Goal: Task Accomplishment & Management: Manage account settings

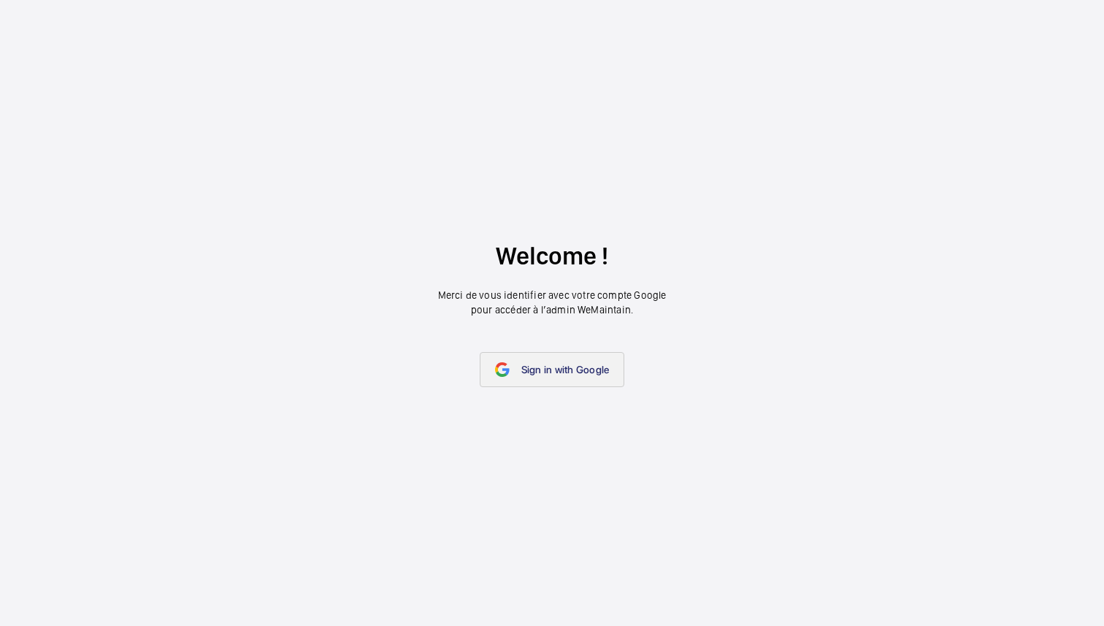
click at [590, 367] on span "Sign in with Google" at bounding box center [565, 370] width 88 height 12
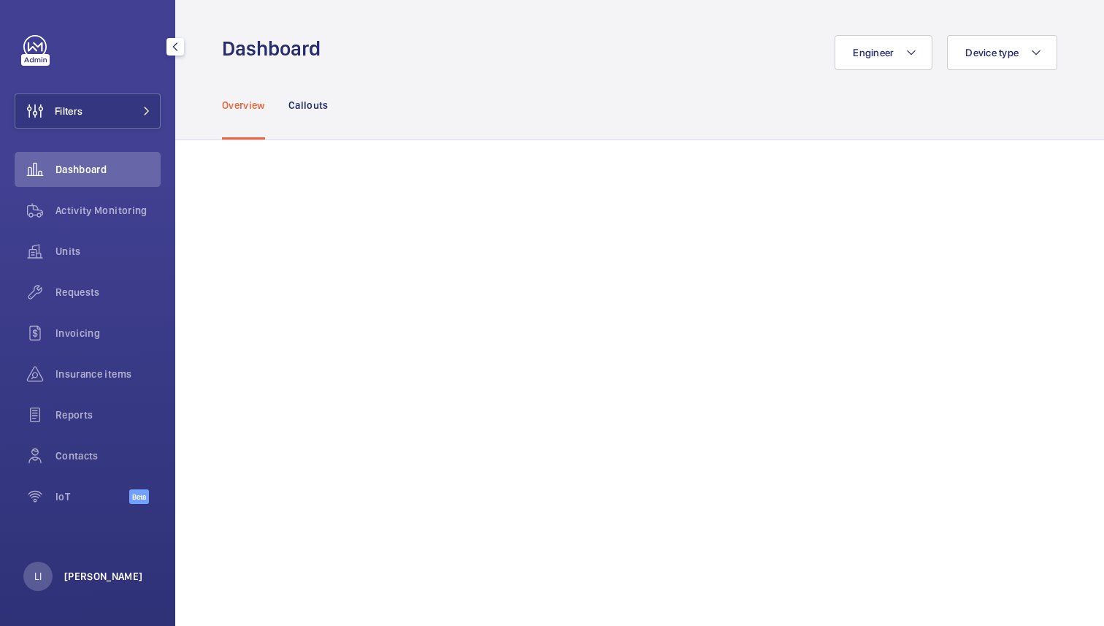
click at [77, 572] on p "Lina Ichiki" at bounding box center [103, 576] width 79 height 15
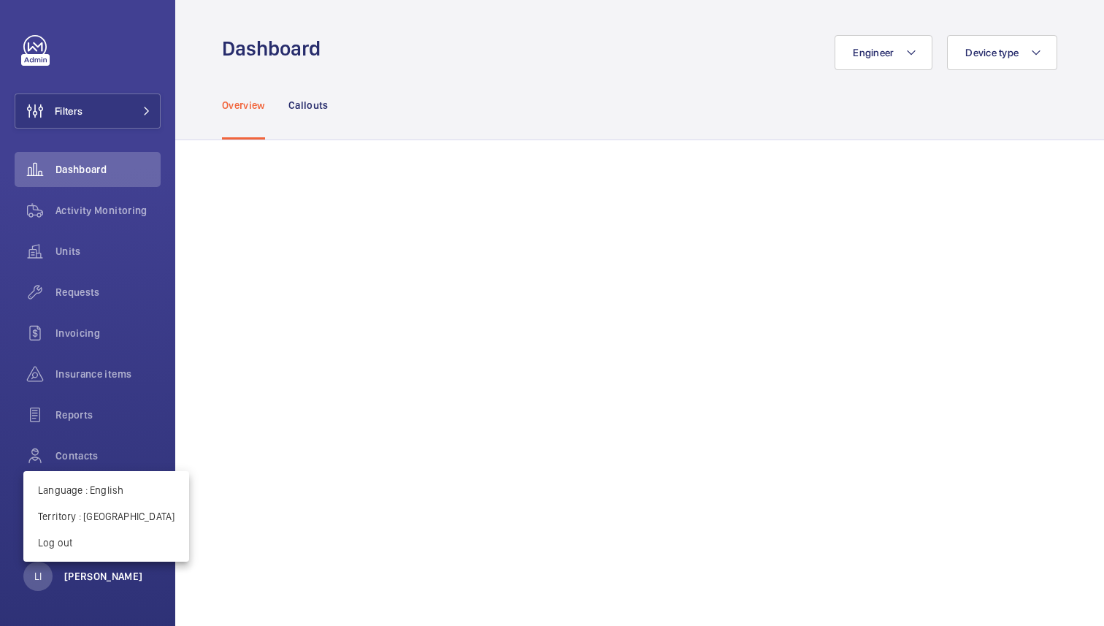
click at [77, 572] on div at bounding box center [552, 313] width 1104 height 626
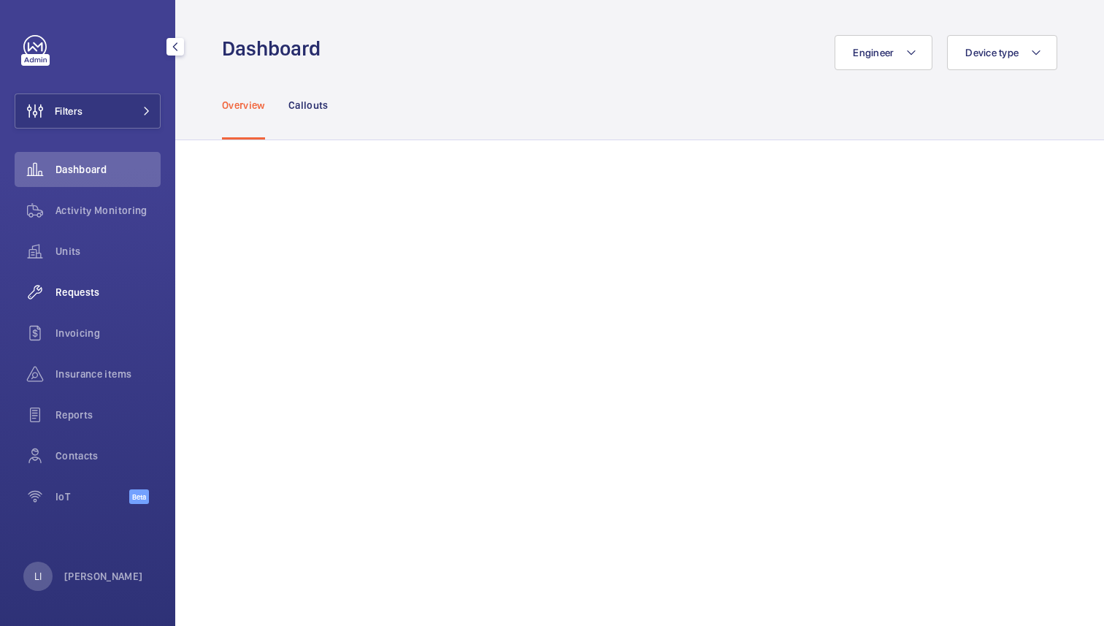
click at [77, 293] on span "Requests" at bounding box center [108, 292] width 105 height 15
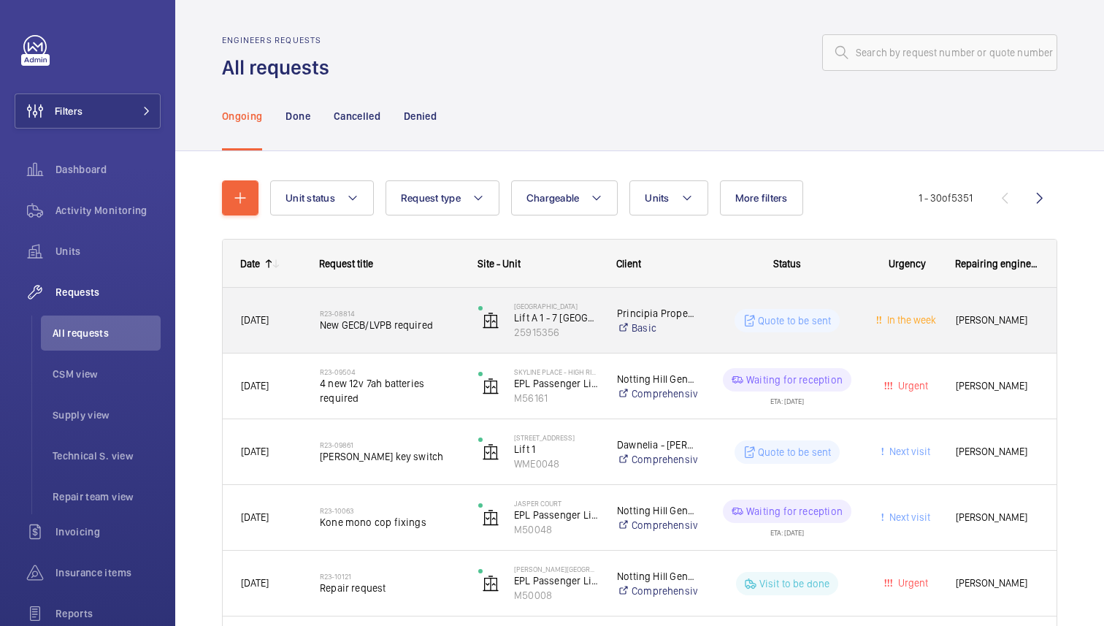
click at [399, 323] on span "New GECB/LVPB required" at bounding box center [390, 325] width 140 height 15
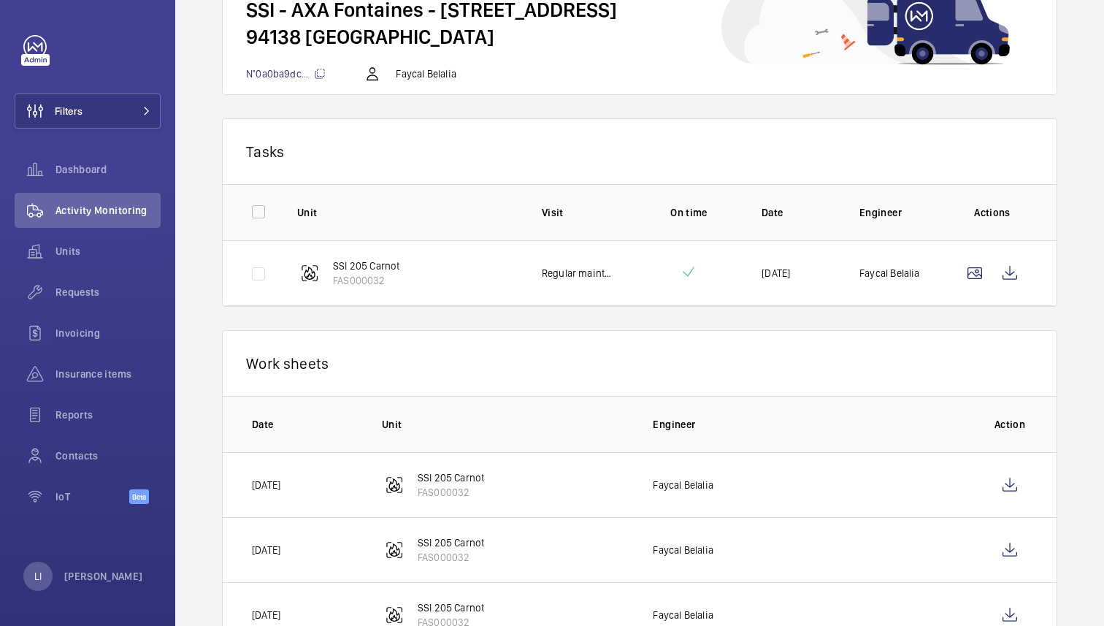
scroll to position [257, 0]
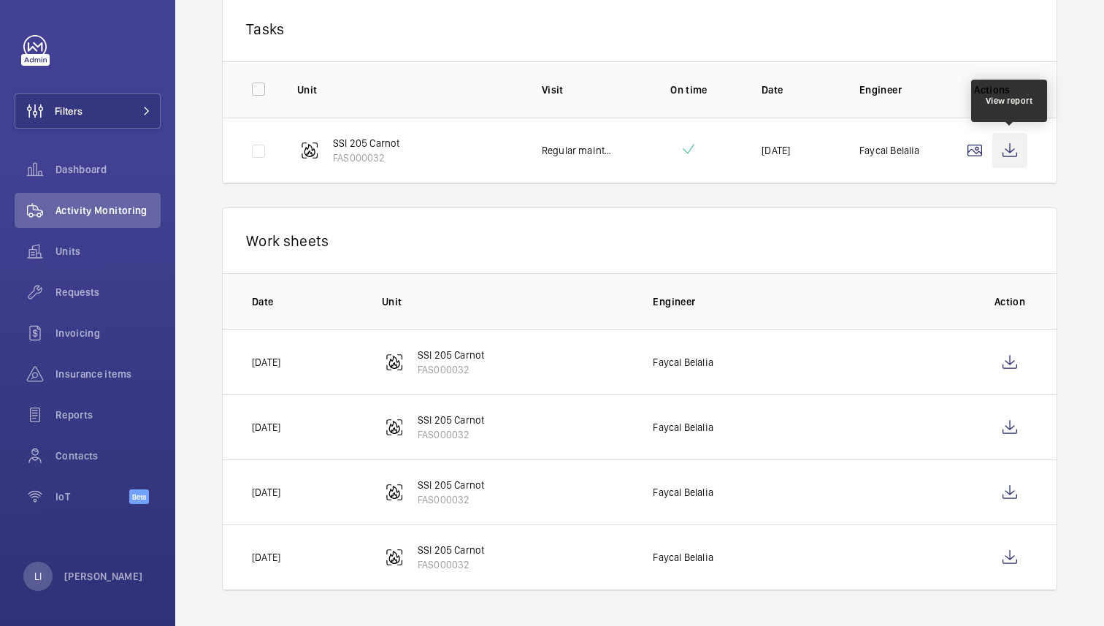
click at [1014, 153] on wm-front-icon-button at bounding box center [1010, 150] width 35 height 35
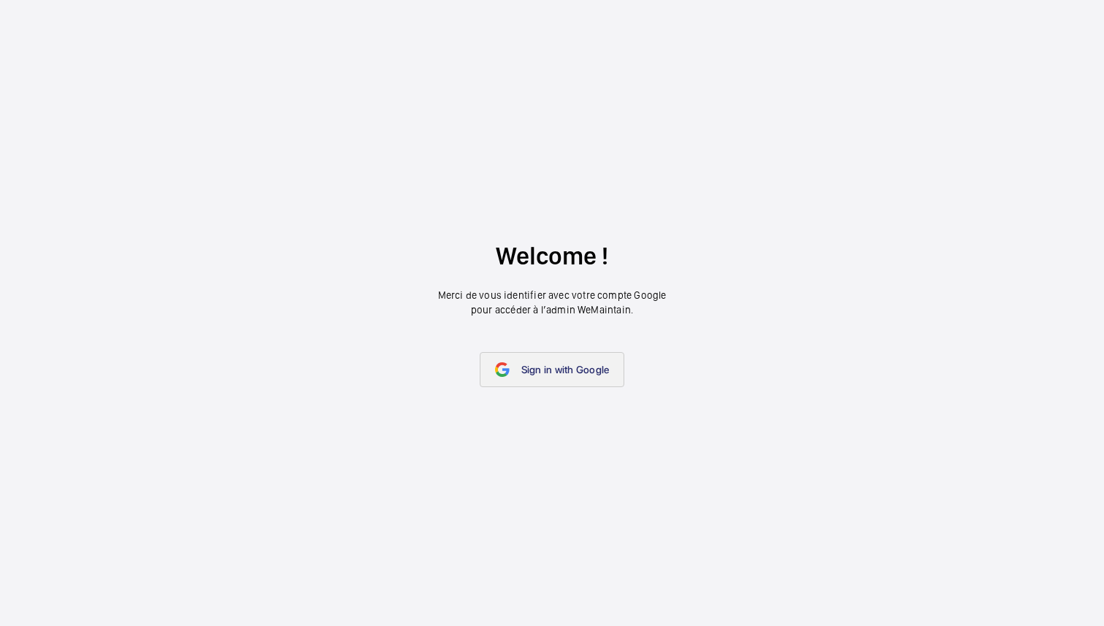
click at [555, 373] on span "Sign in with Google" at bounding box center [565, 370] width 88 height 12
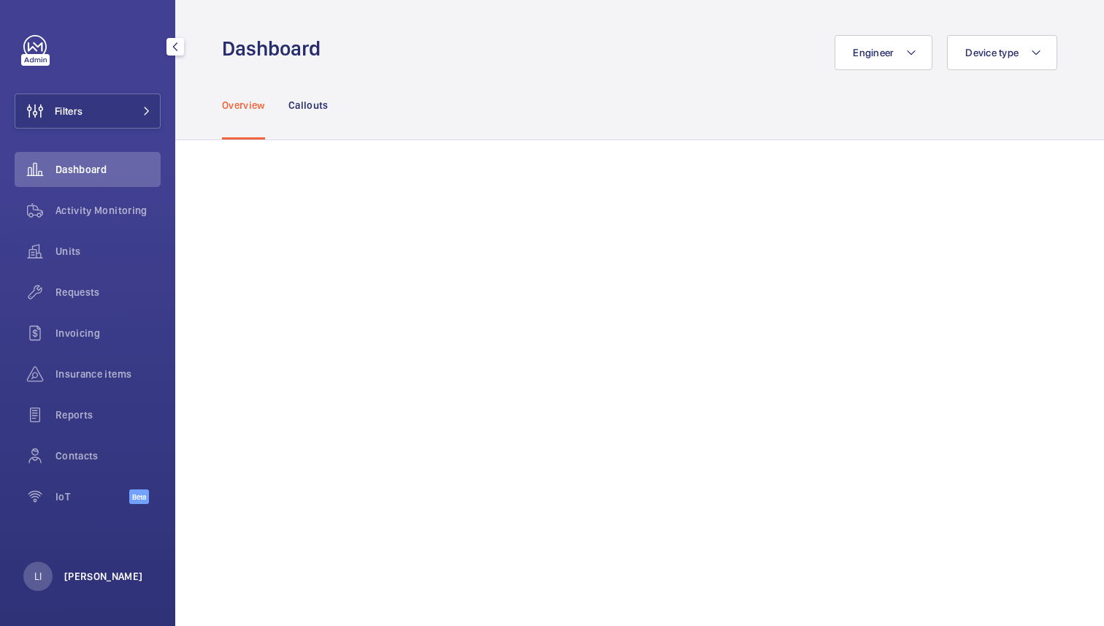
click at [87, 573] on p "[PERSON_NAME]" at bounding box center [103, 576] width 79 height 15
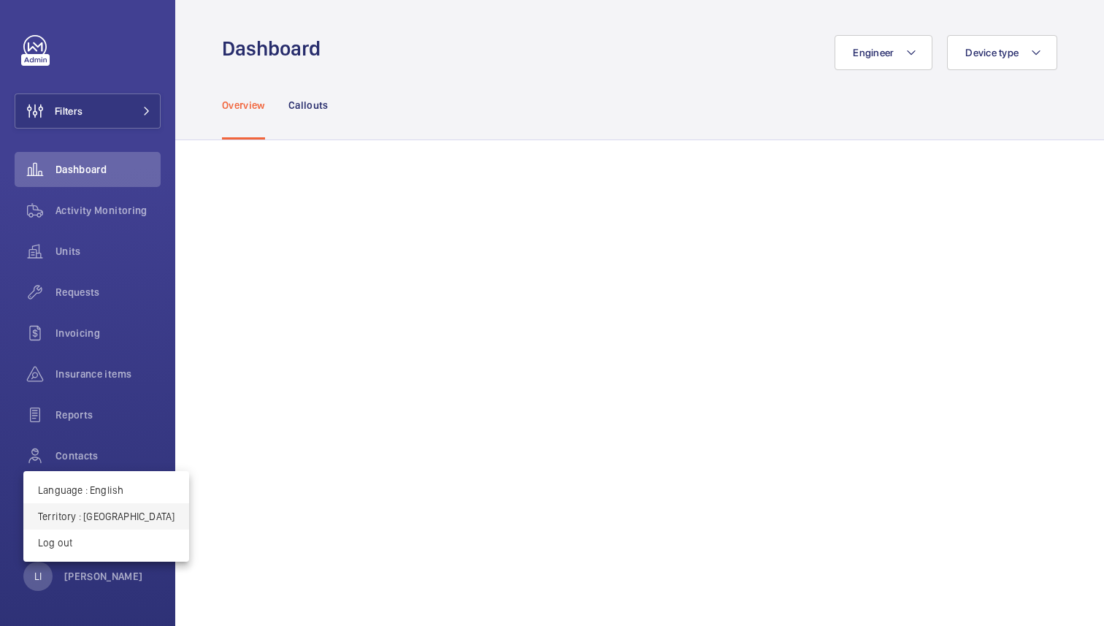
click at [112, 517] on p "Territory : United Kingdom" at bounding box center [106, 516] width 137 height 15
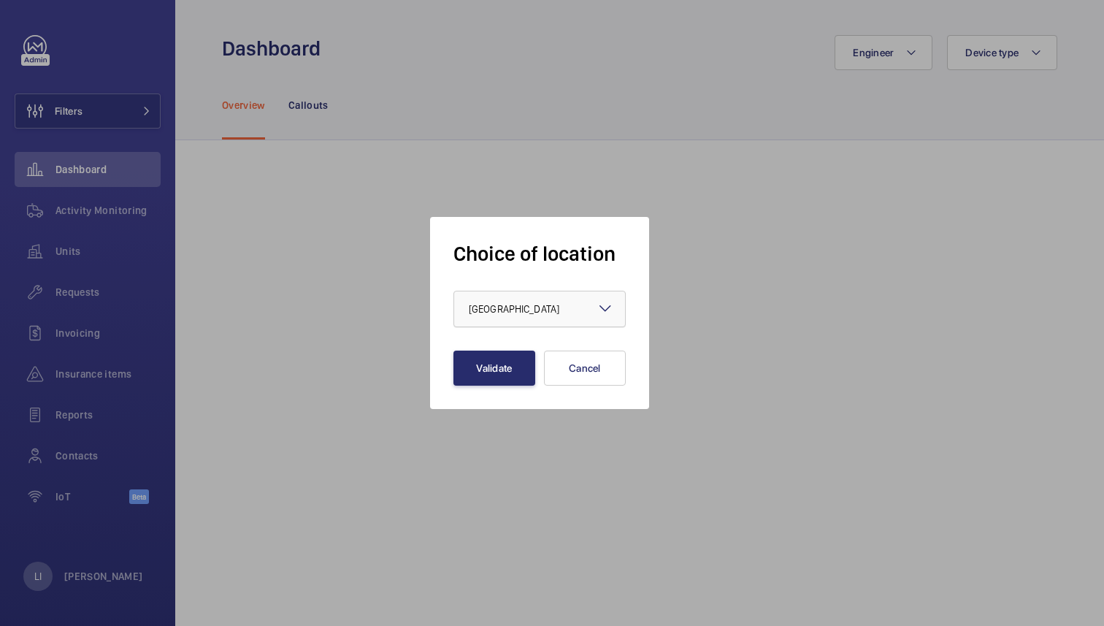
click at [510, 302] on div "× United Kingdom" at bounding box center [532, 309] width 127 height 15
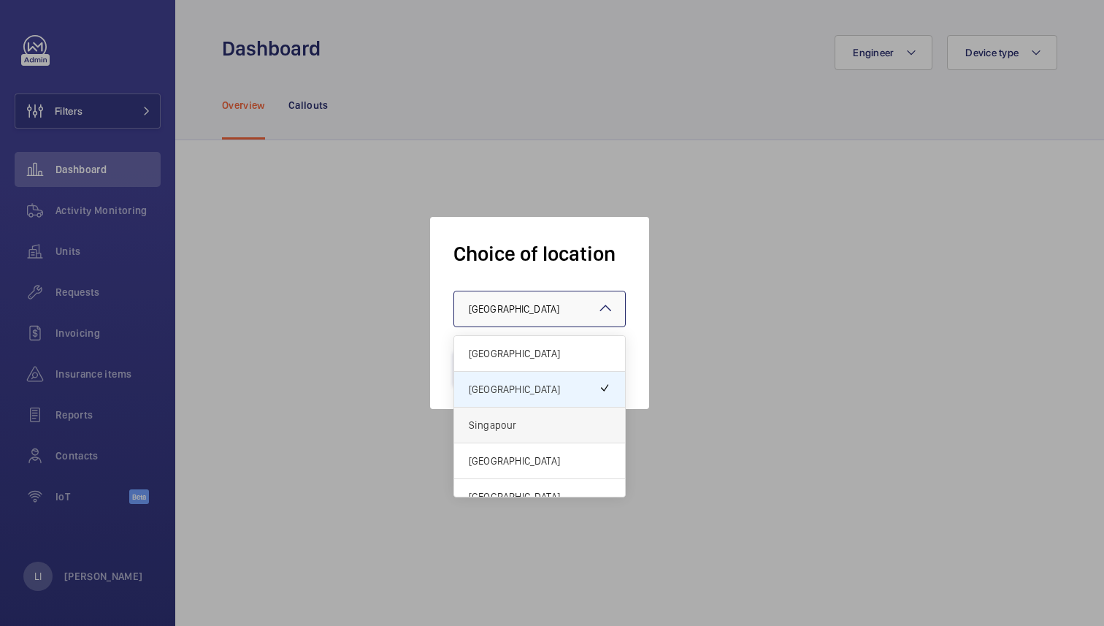
click at [520, 418] on span "Singapour" at bounding box center [540, 425] width 142 height 15
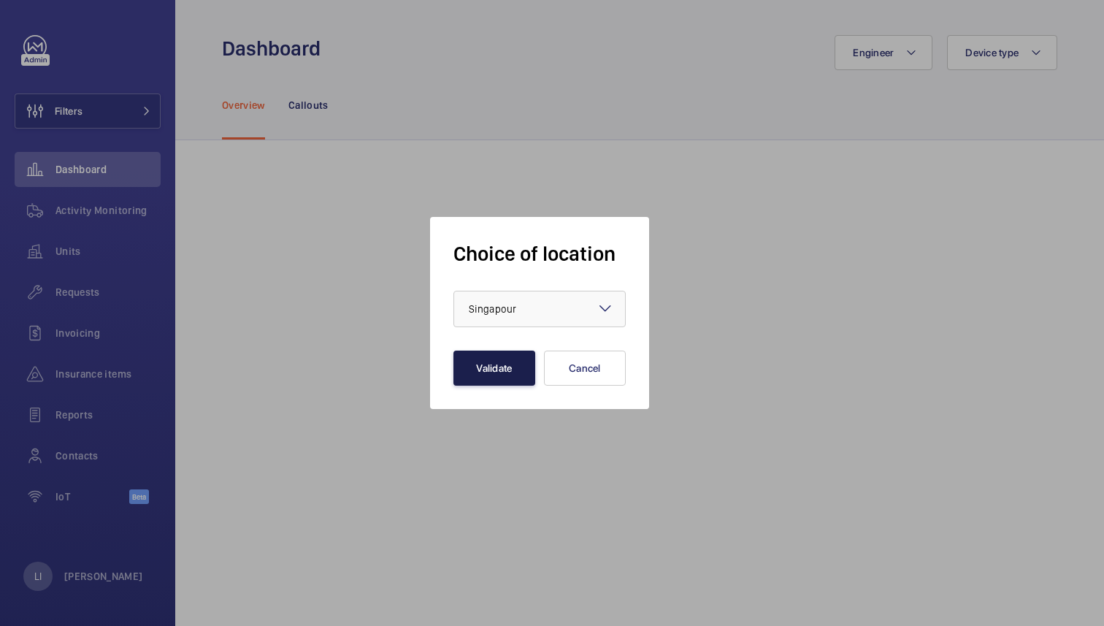
click at [513, 368] on button "Validate" at bounding box center [495, 368] width 82 height 35
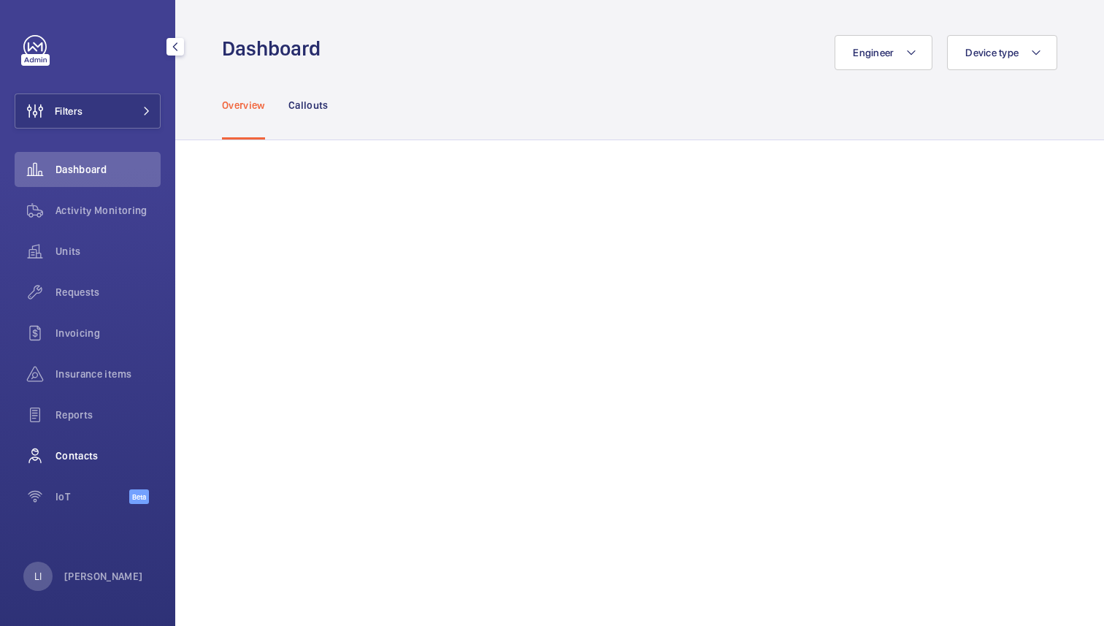
click at [82, 458] on span "Contacts" at bounding box center [108, 455] width 105 height 15
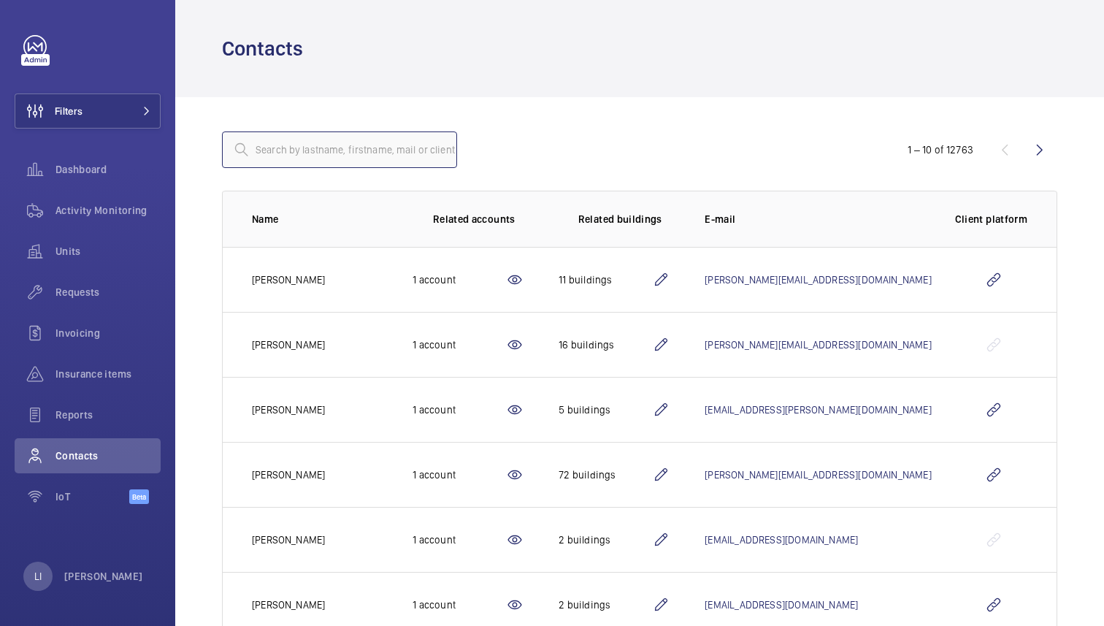
click at [295, 161] on input "text" at bounding box center [339, 149] width 235 height 37
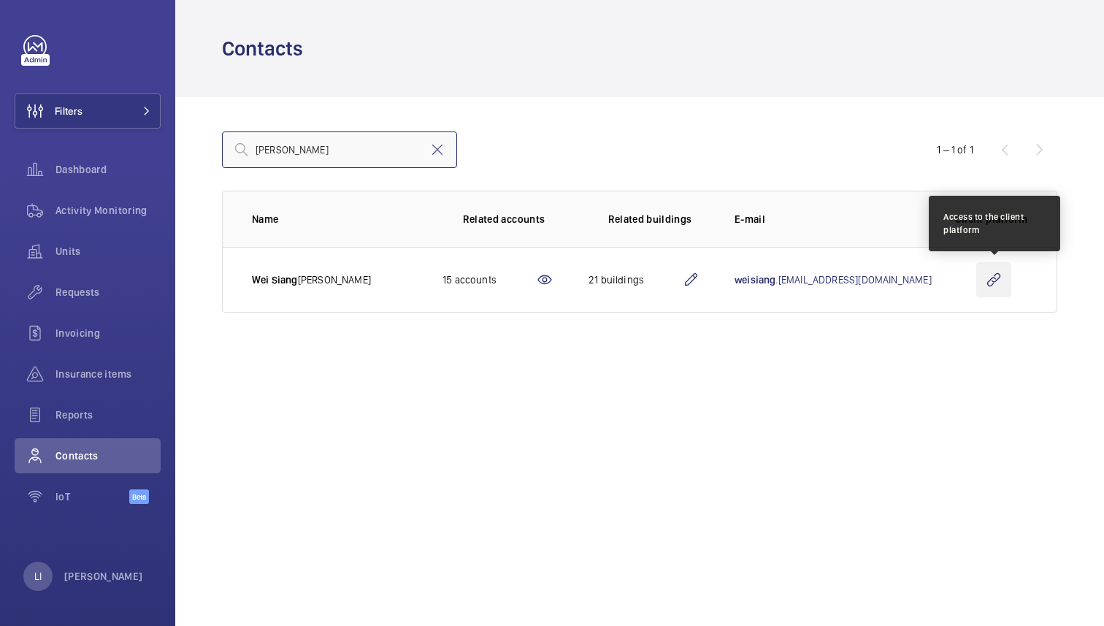
type input "[PERSON_NAME]"
click at [993, 281] on wm-front-icon-button at bounding box center [994, 279] width 35 height 35
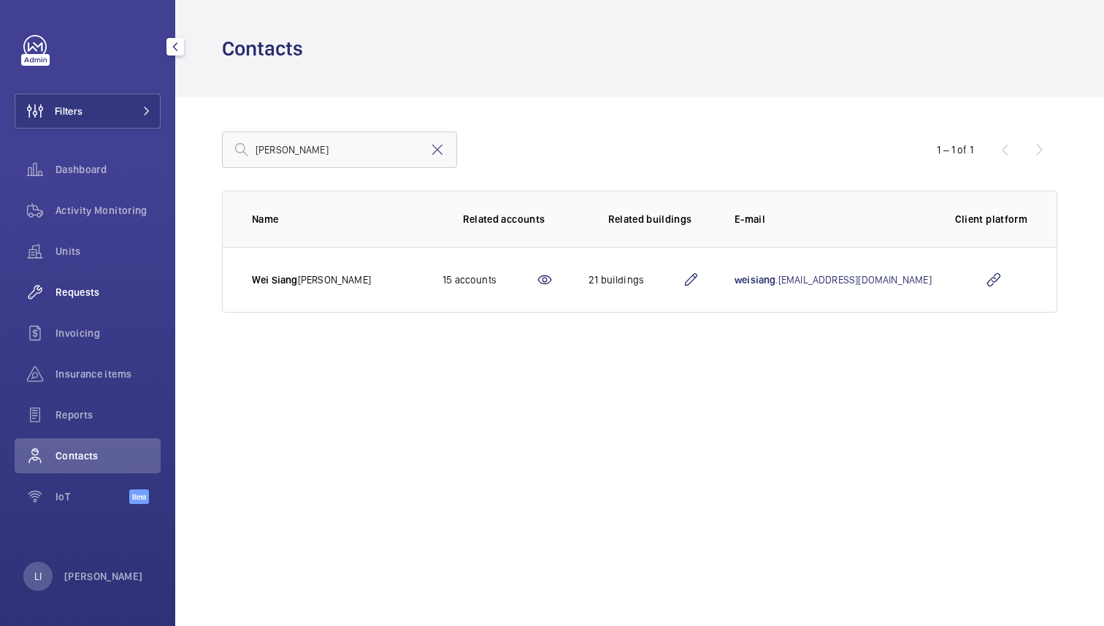
click at [93, 286] on span "Requests" at bounding box center [108, 292] width 105 height 15
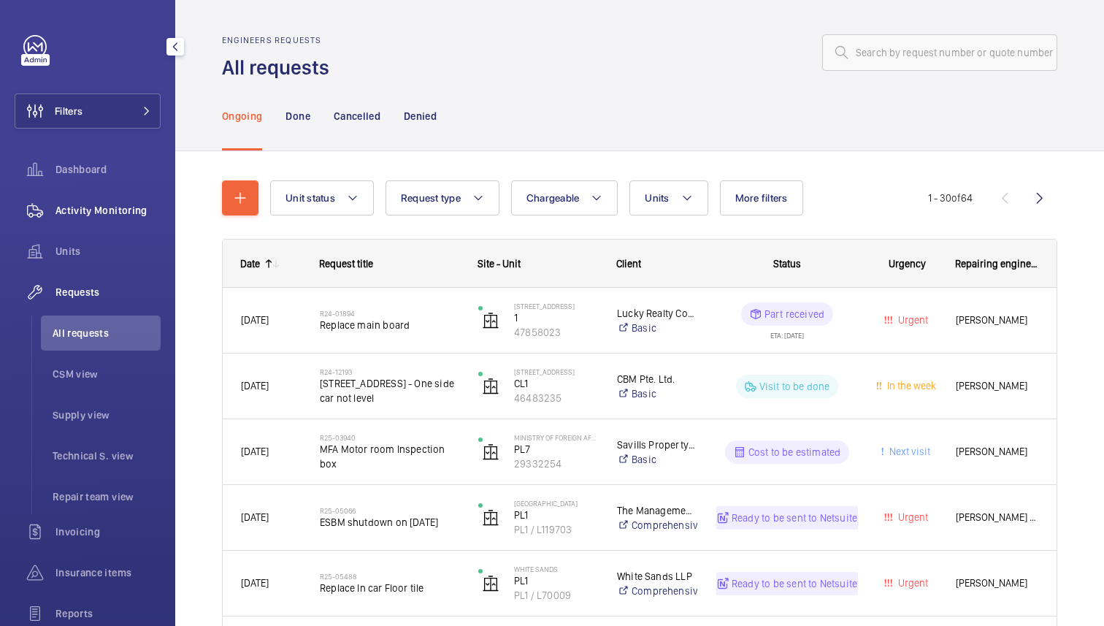
click at [118, 216] on span "Activity Monitoring" at bounding box center [108, 210] width 105 height 15
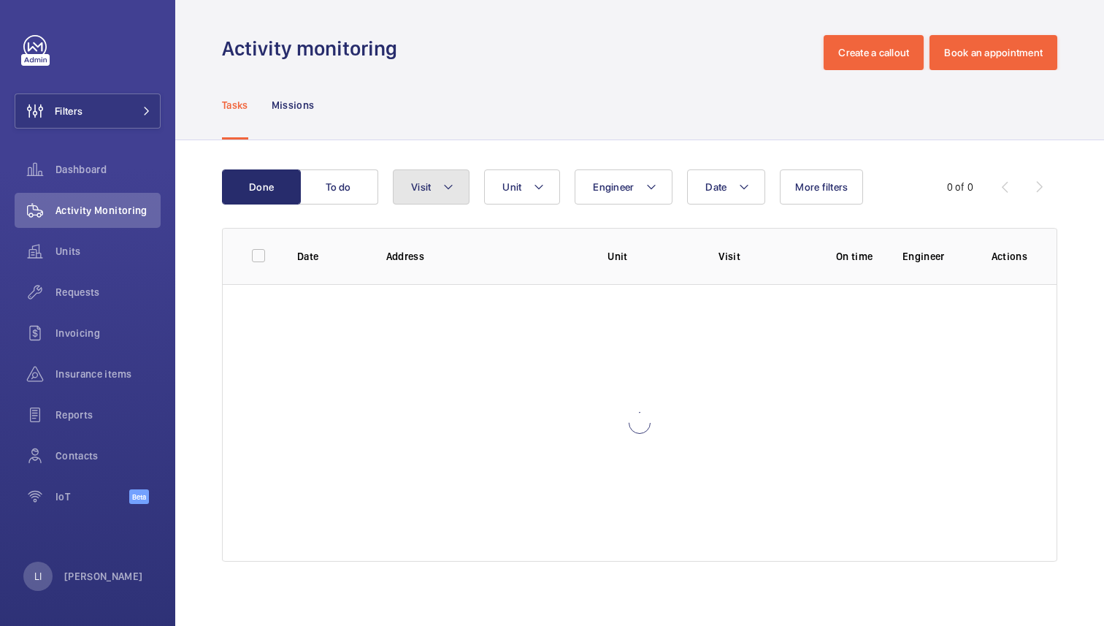
click at [451, 186] on mat-icon at bounding box center [449, 187] width 12 height 18
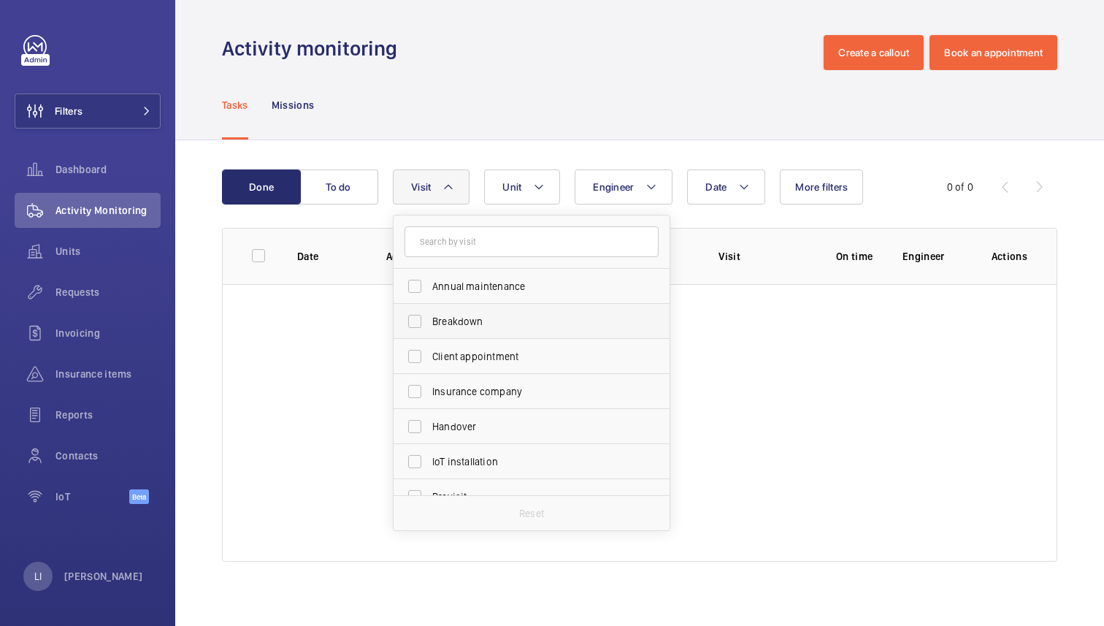
click at [464, 323] on span "Breakdown" at bounding box center [532, 321] width 201 height 15
click at [429, 323] on input "Breakdown" at bounding box center [414, 321] width 29 height 29
checkbox input "true"
click at [608, 76] on div "Tasks Missions" at bounding box center [640, 104] width 836 height 69
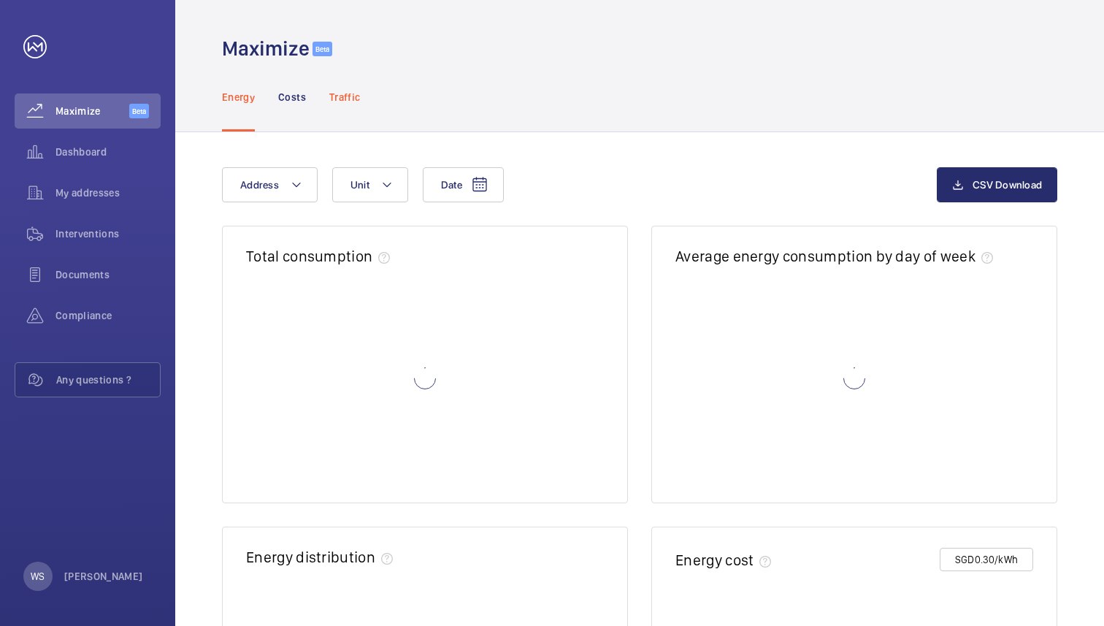
click at [341, 91] on p "Traffic" at bounding box center [344, 97] width 31 height 15
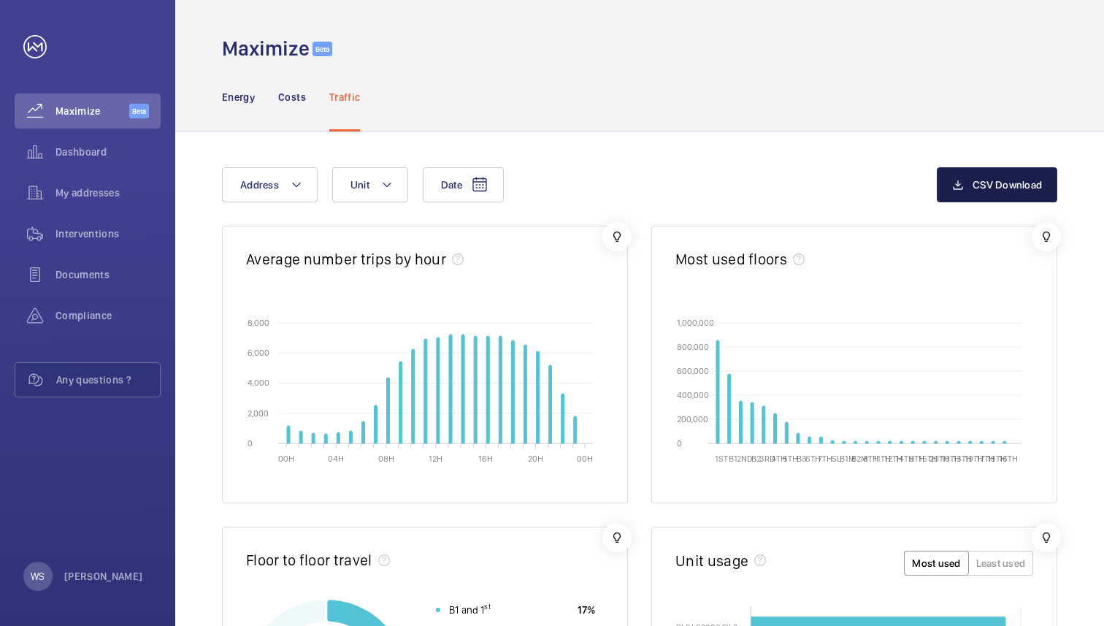
click at [1004, 187] on span "CSV Download" at bounding box center [1007, 185] width 69 height 12
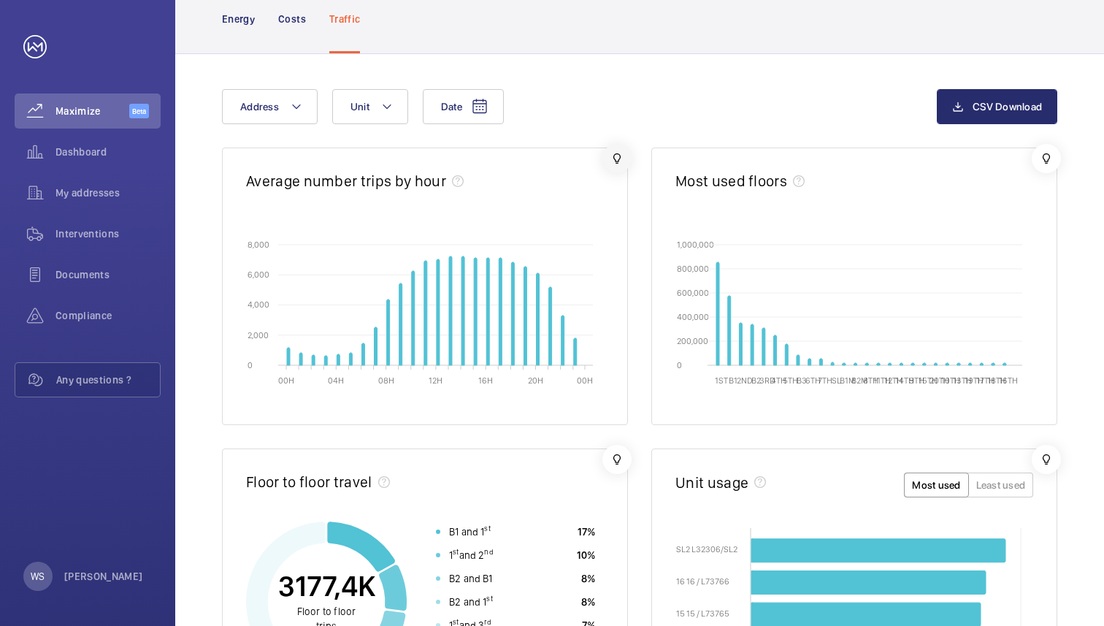
click at [617, 156] on wm-front-icon-button at bounding box center [617, 158] width 29 height 29
click at [609, 110] on wm-front-icon-button "Next slide" at bounding box center [606, 101] width 35 height 35
click at [622, 30] on wm-front-icon-button at bounding box center [617, 32] width 29 height 29
click at [665, 80] on div "Date Address Unit CSV Download Average number trips by hour 00H 04H 08H 12H 16H…" at bounding box center [639, 558] width 929 height 1008
click at [1068, 233] on div "Date Address Unit CSV Download Average number trips by hour 00H 04H 08H 12H 16H…" at bounding box center [639, 558] width 929 height 1008
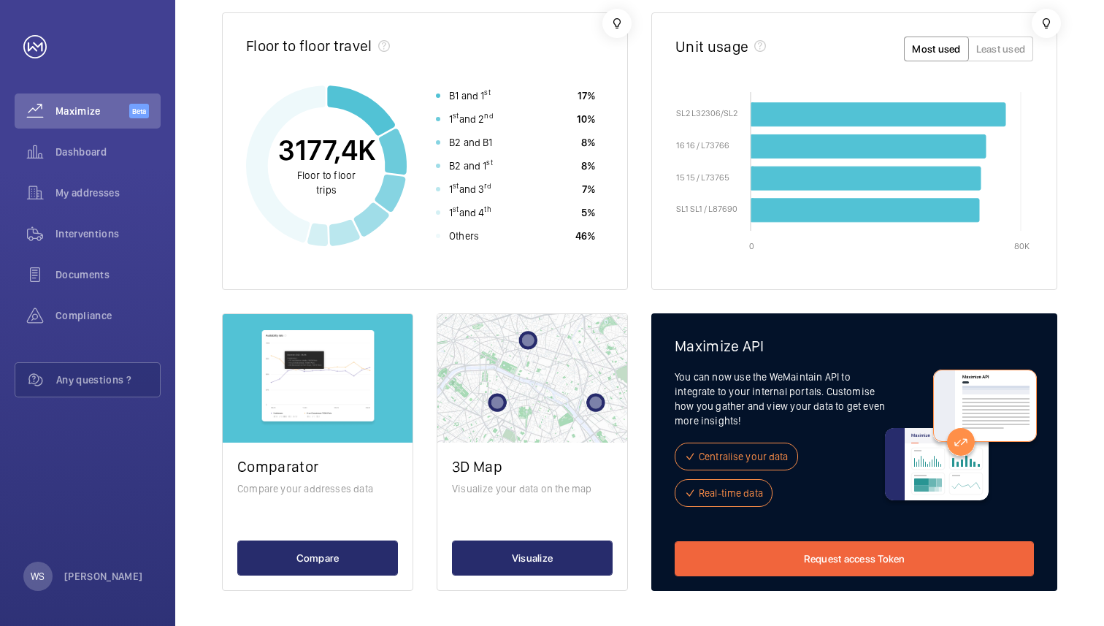
scroll to position [0, 0]
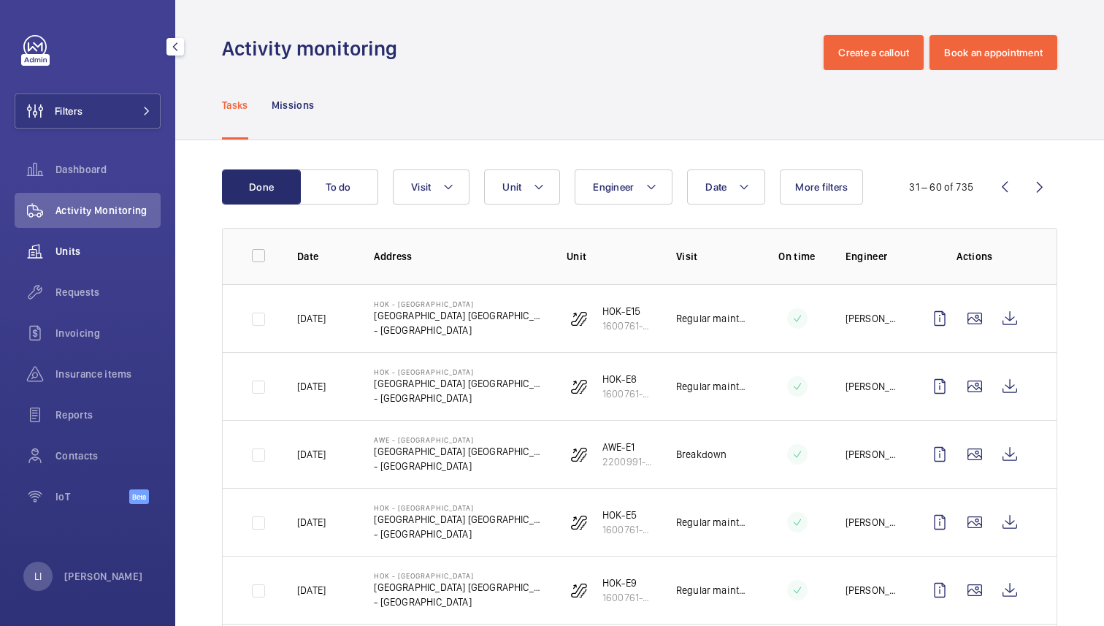
click at [73, 257] on span "Units" at bounding box center [108, 251] width 105 height 15
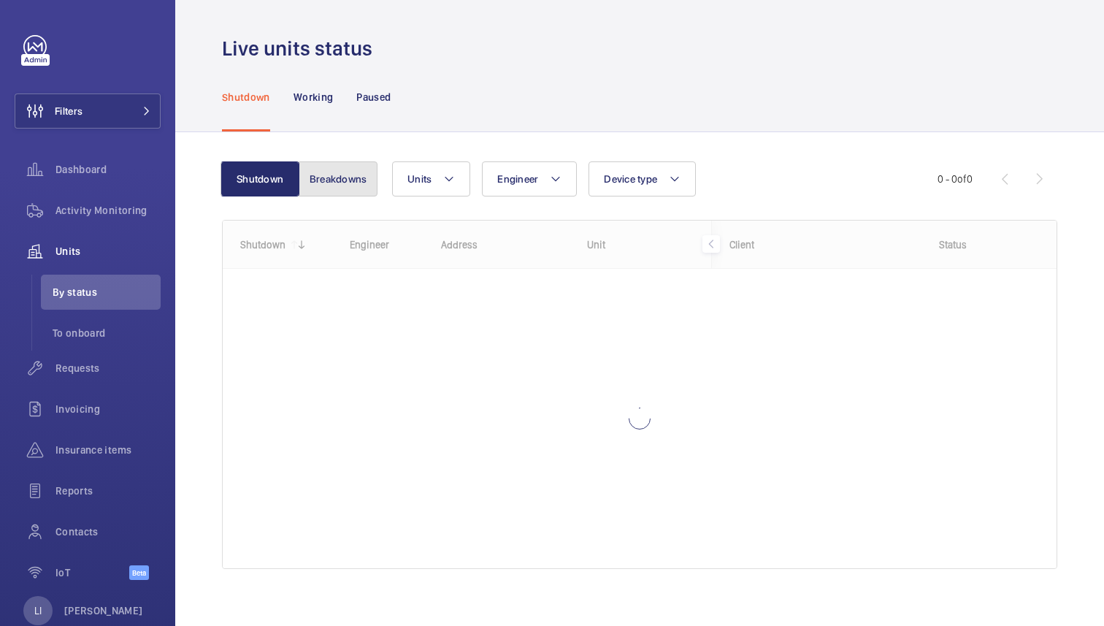
click at [345, 186] on button "Breakdowns" at bounding box center [338, 178] width 79 height 35
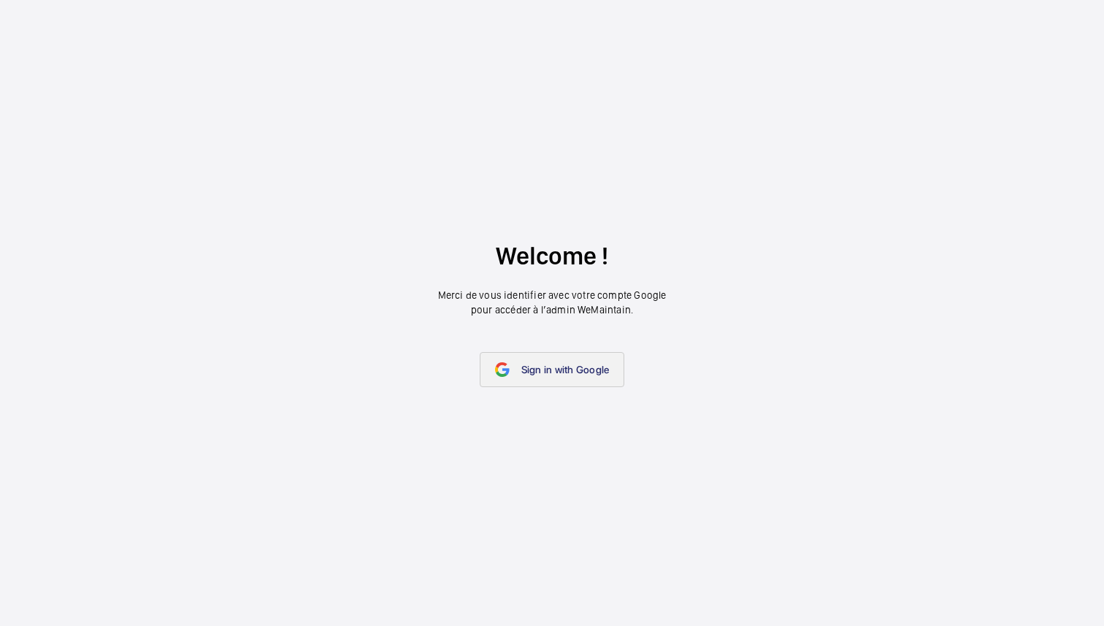
click at [515, 378] on link "Sign in with Google" at bounding box center [552, 369] width 145 height 35
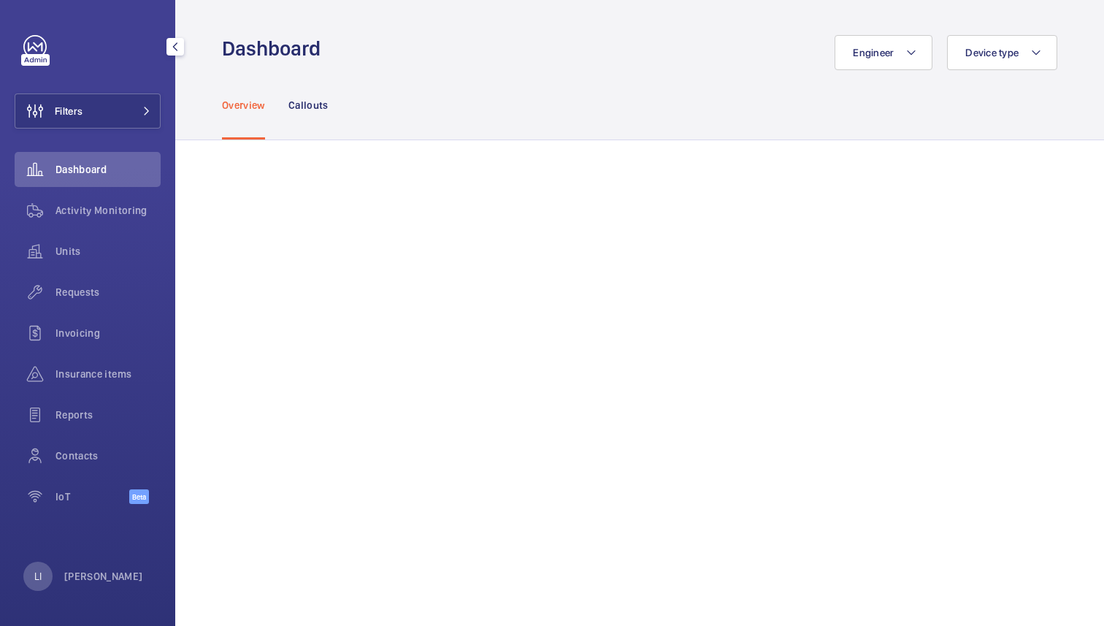
click at [100, 563] on div "LI Lina Ichiki" at bounding box center [83, 576] width 120 height 29
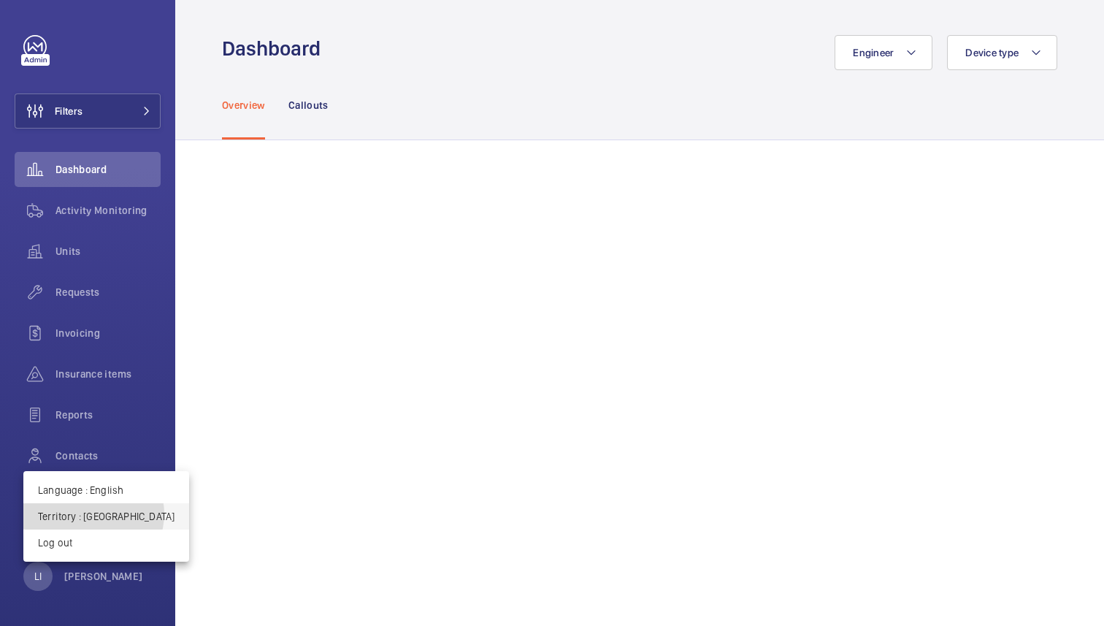
click at [93, 513] on p "Territory : Singapour" at bounding box center [106, 516] width 137 height 15
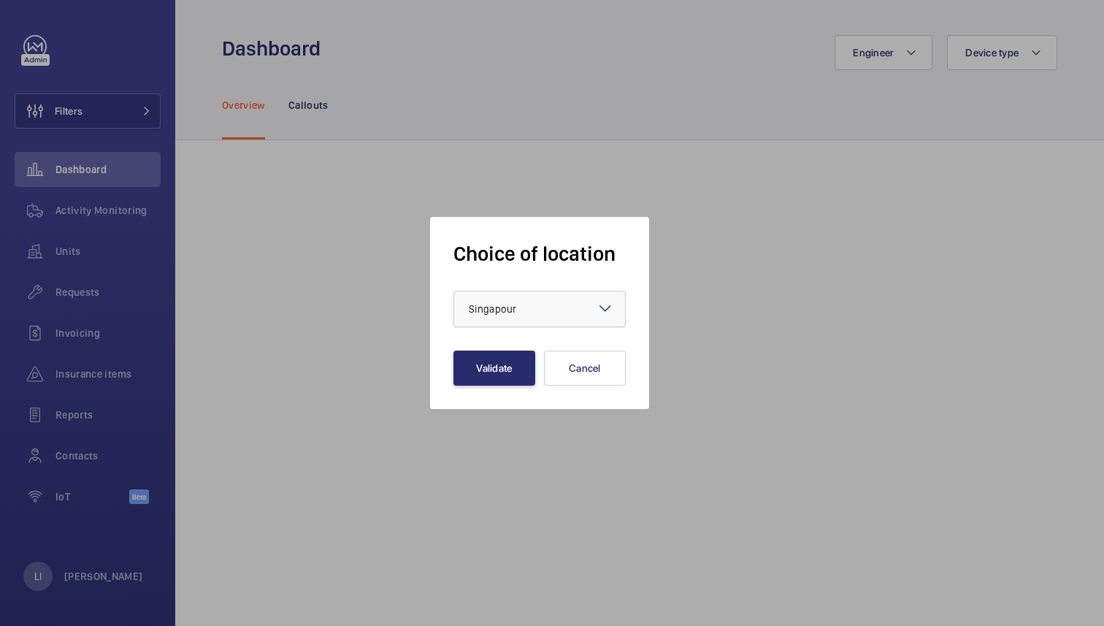
click at [516, 317] on div at bounding box center [539, 308] width 171 height 35
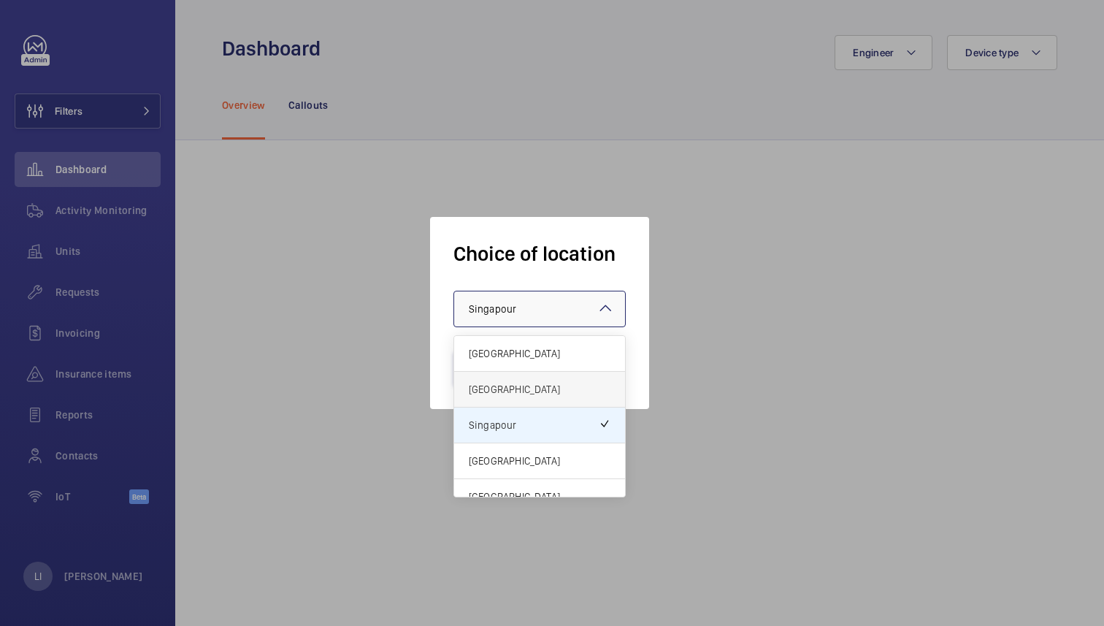
click at [509, 385] on span "[GEOGRAPHIC_DATA]" at bounding box center [540, 389] width 142 height 15
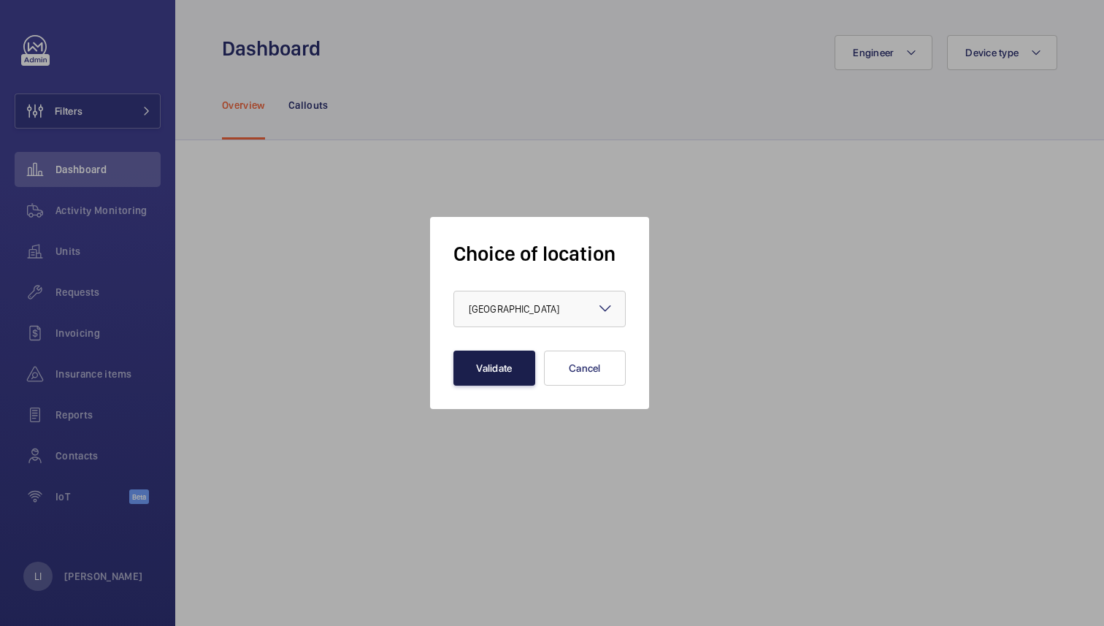
click at [512, 371] on button "Validate" at bounding box center [495, 368] width 82 height 35
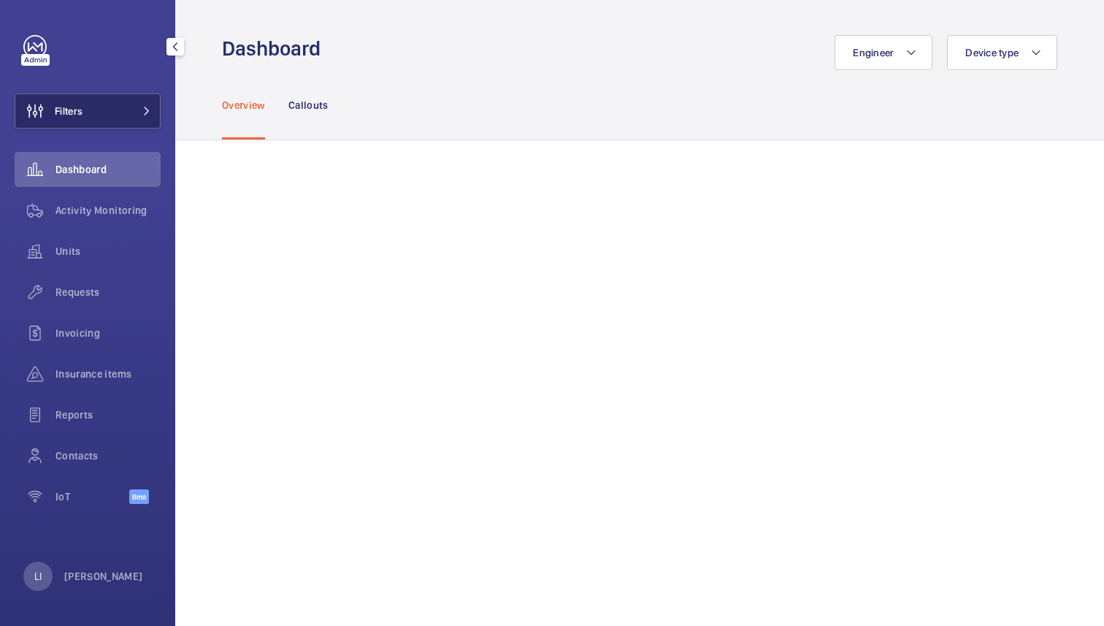
click at [117, 121] on button "Filters" at bounding box center [88, 110] width 146 height 35
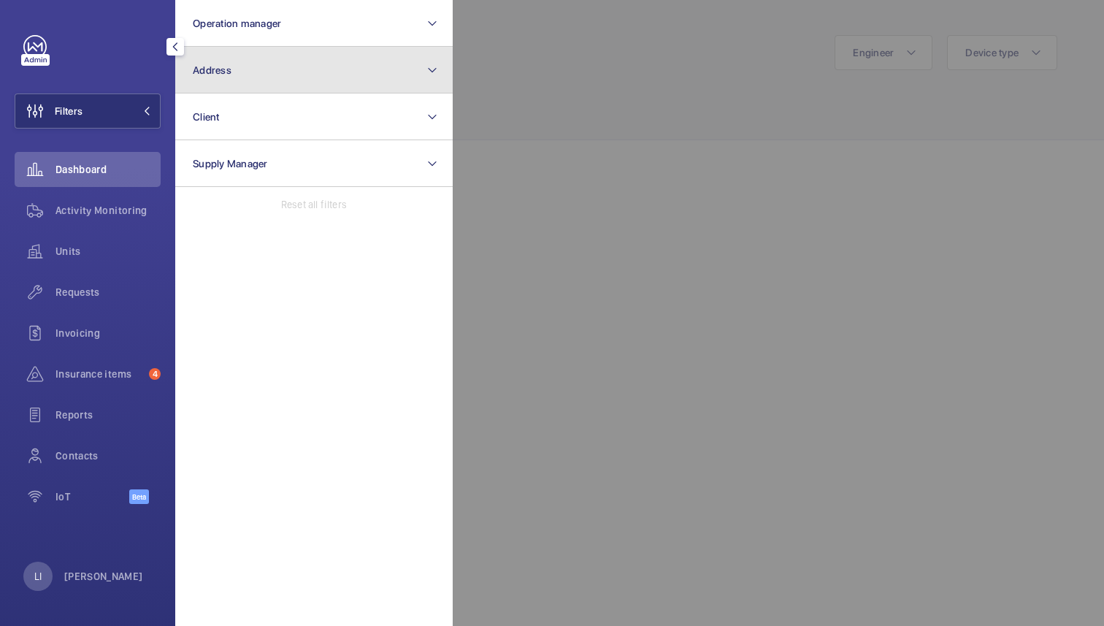
click at [332, 69] on button "Address" at bounding box center [314, 70] width 278 height 47
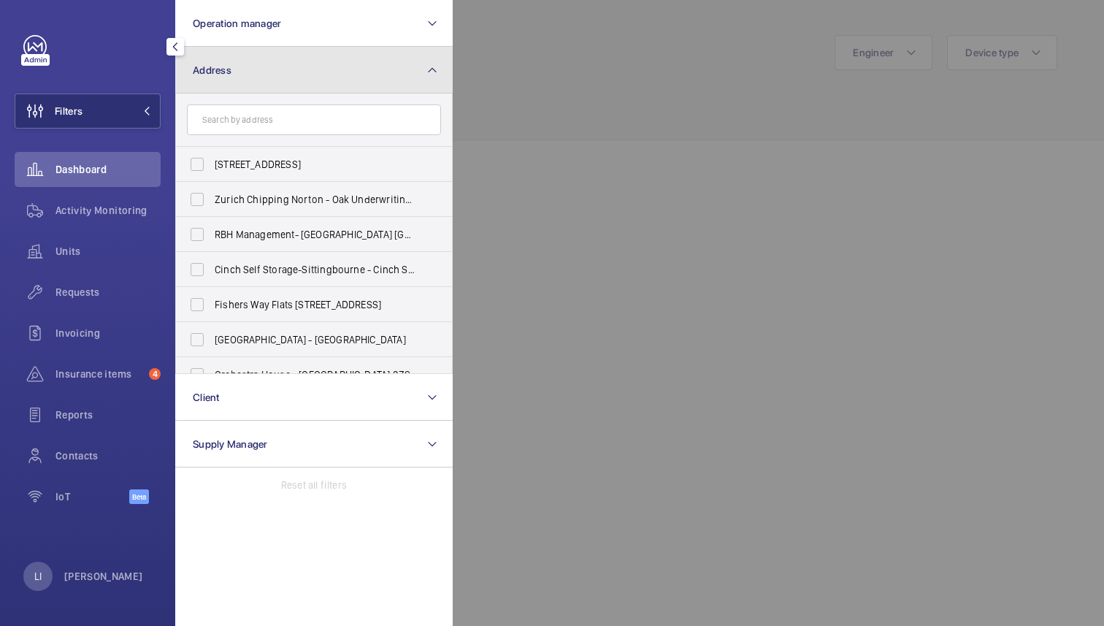
click at [332, 69] on button "Address" at bounding box center [314, 70] width 278 height 47
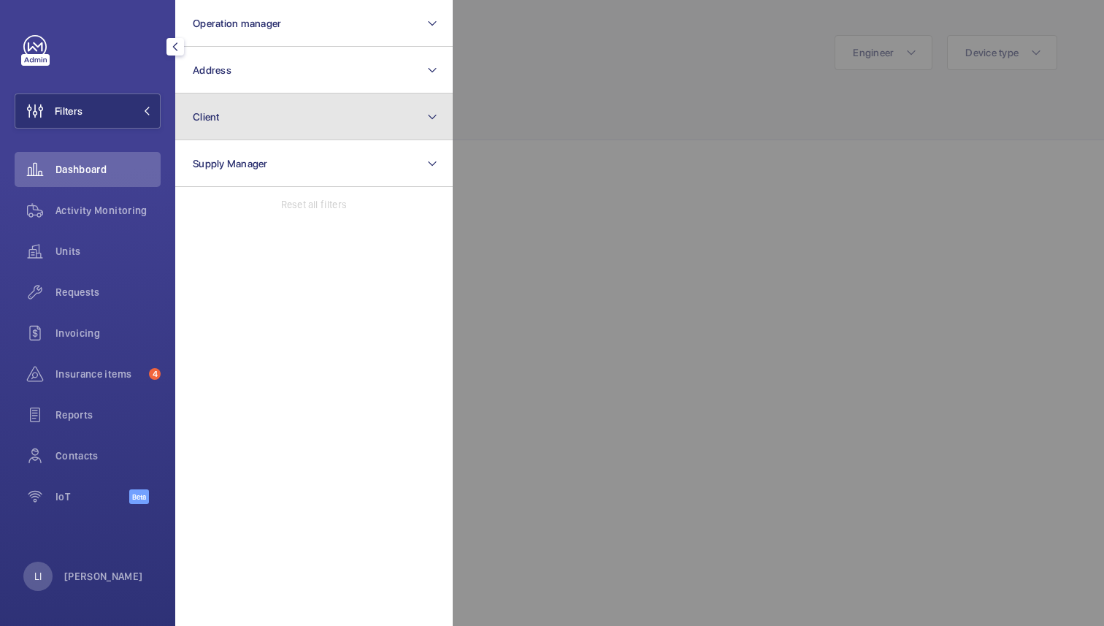
click at [287, 116] on button "Client" at bounding box center [314, 116] width 278 height 47
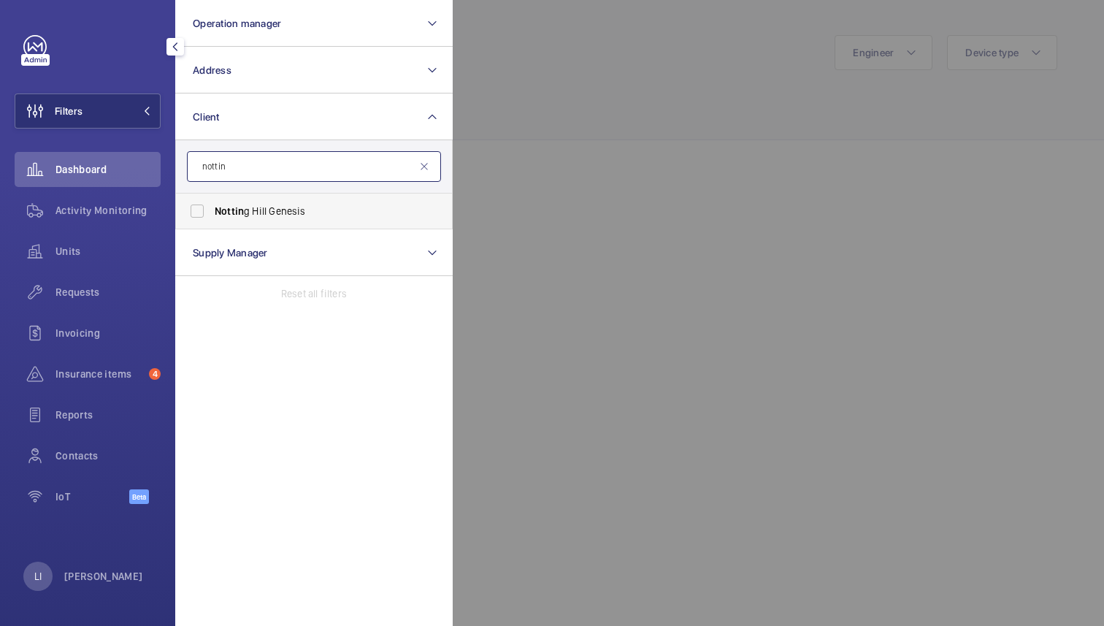
type input "nottin"
click at [321, 213] on span "Nottin g Hill Genesis" at bounding box center [315, 211] width 201 height 15
click at [212, 213] on input "Nottin g Hill Genesis" at bounding box center [197, 210] width 29 height 29
checkbox input "true"
click at [591, 95] on div at bounding box center [1005, 313] width 1104 height 626
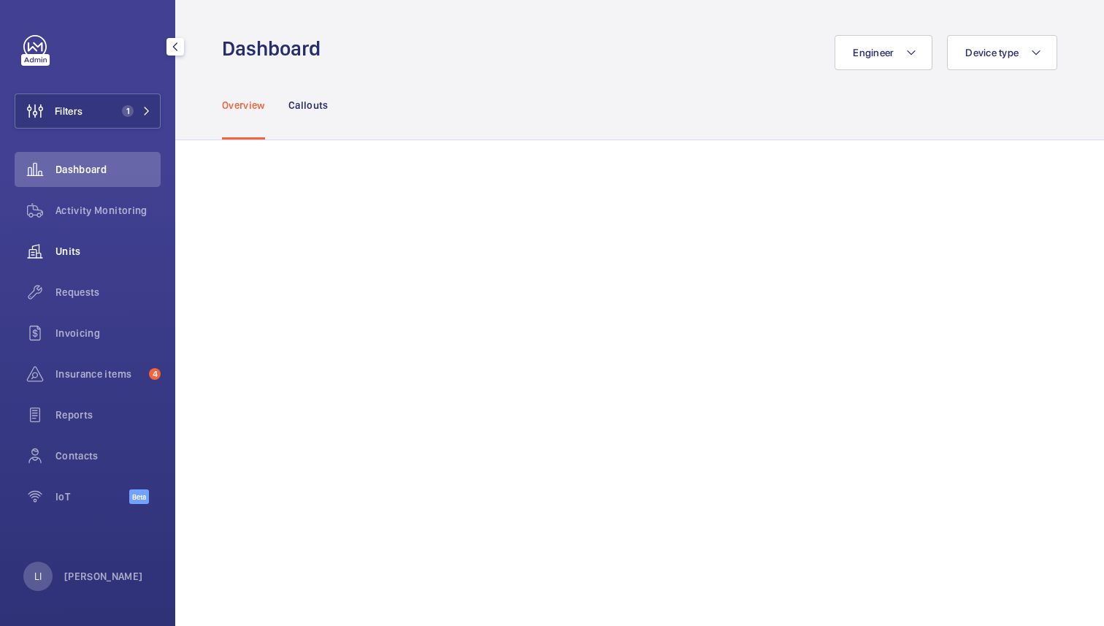
click at [76, 253] on span "Units" at bounding box center [108, 251] width 105 height 15
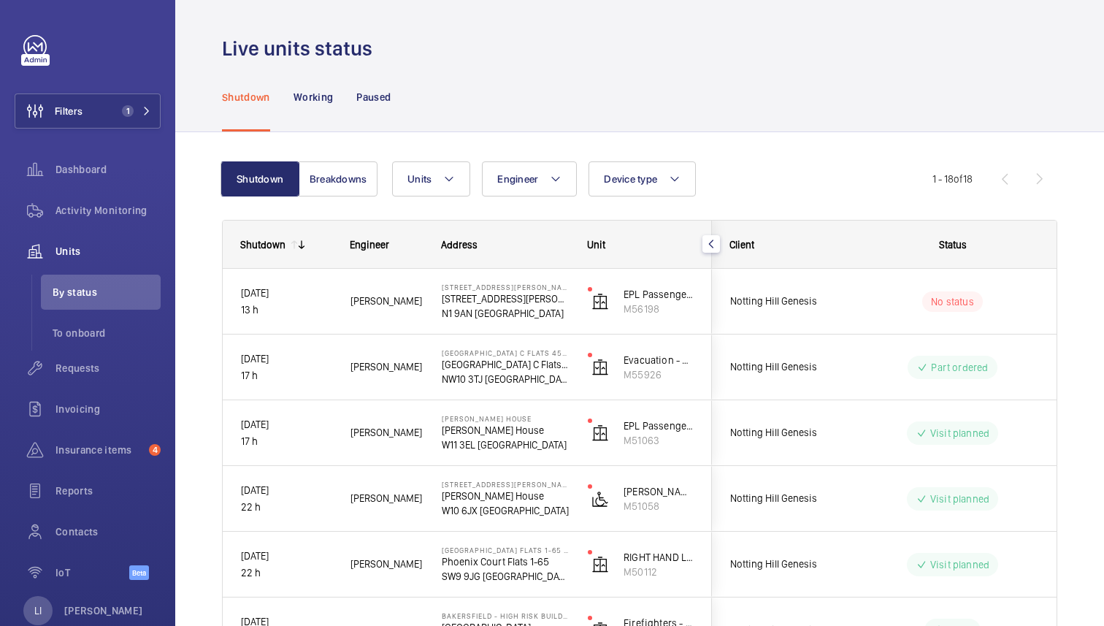
scroll to position [22, 0]
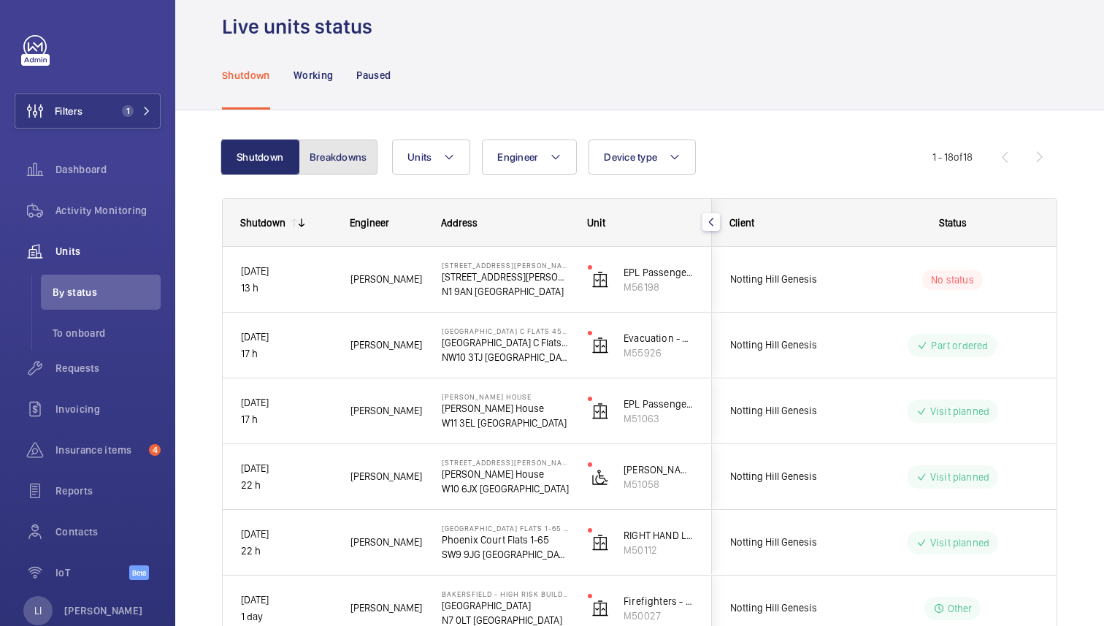
click at [340, 164] on button "Breakdowns" at bounding box center [338, 157] width 79 height 35
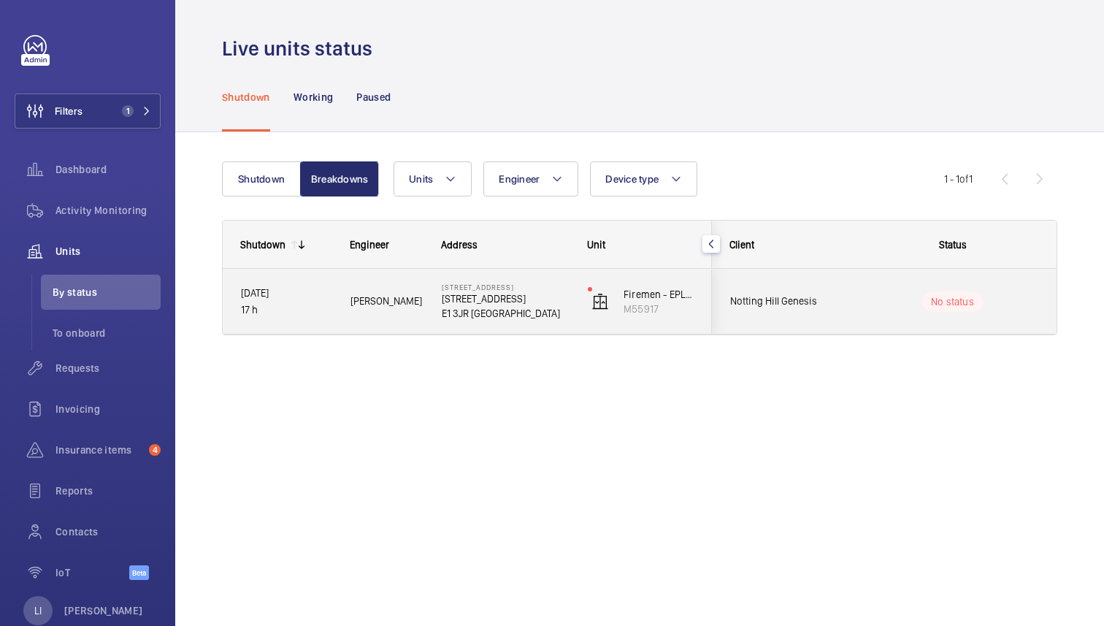
click at [825, 291] on div "Notting Hill Genesis" at bounding box center [778, 301] width 130 height 46
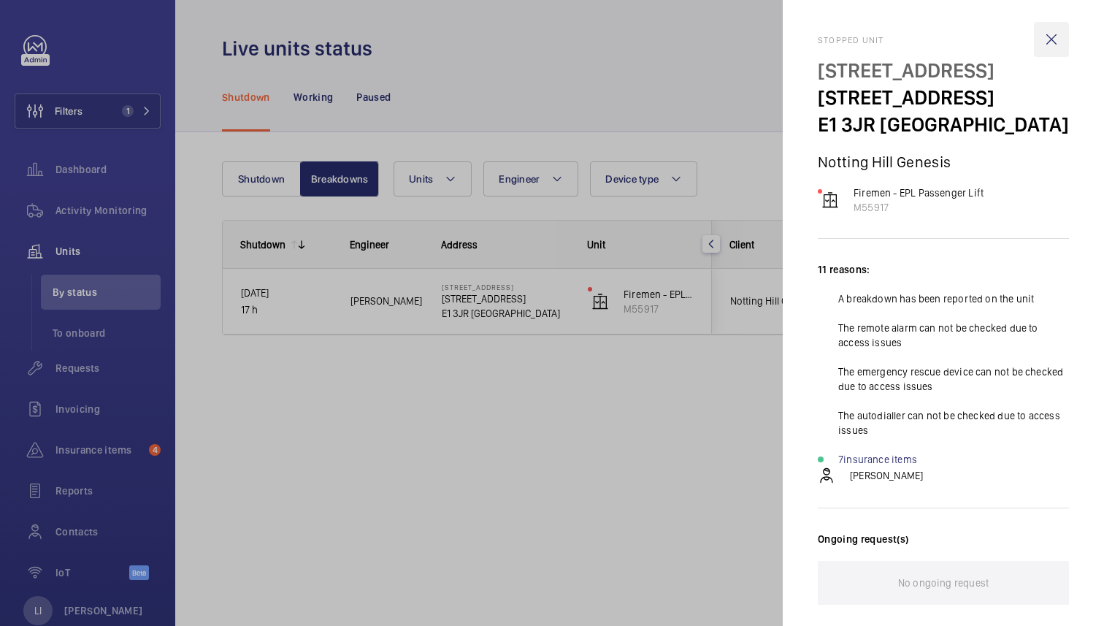
click at [1051, 45] on wm-front-icon-button at bounding box center [1051, 39] width 35 height 35
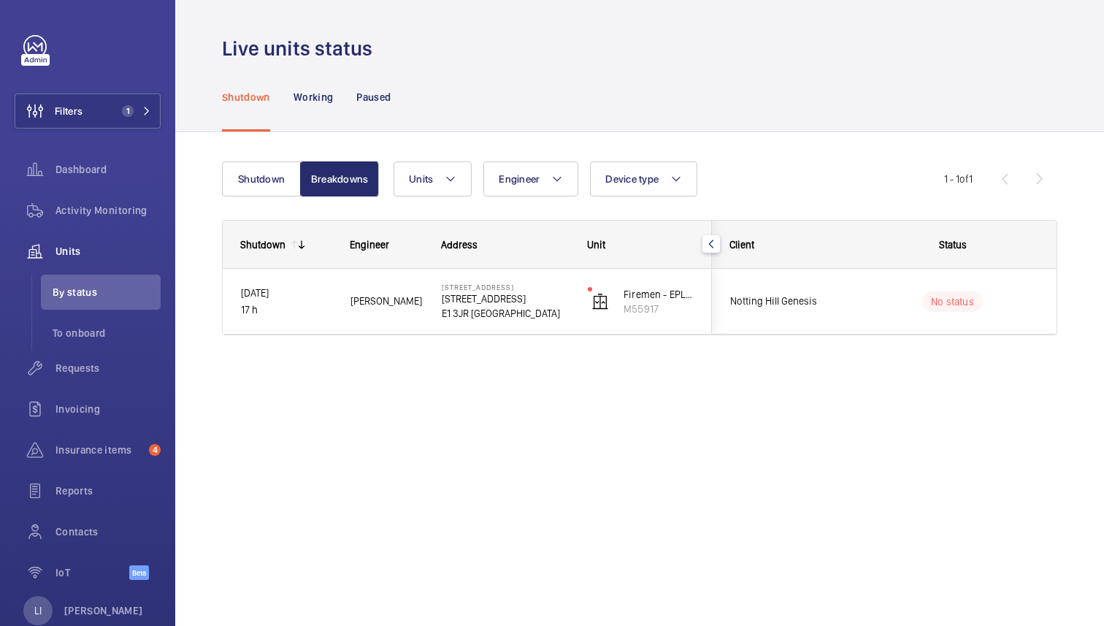
click at [704, 242] on mat-icon "button" at bounding box center [712, 244] width 18 height 12
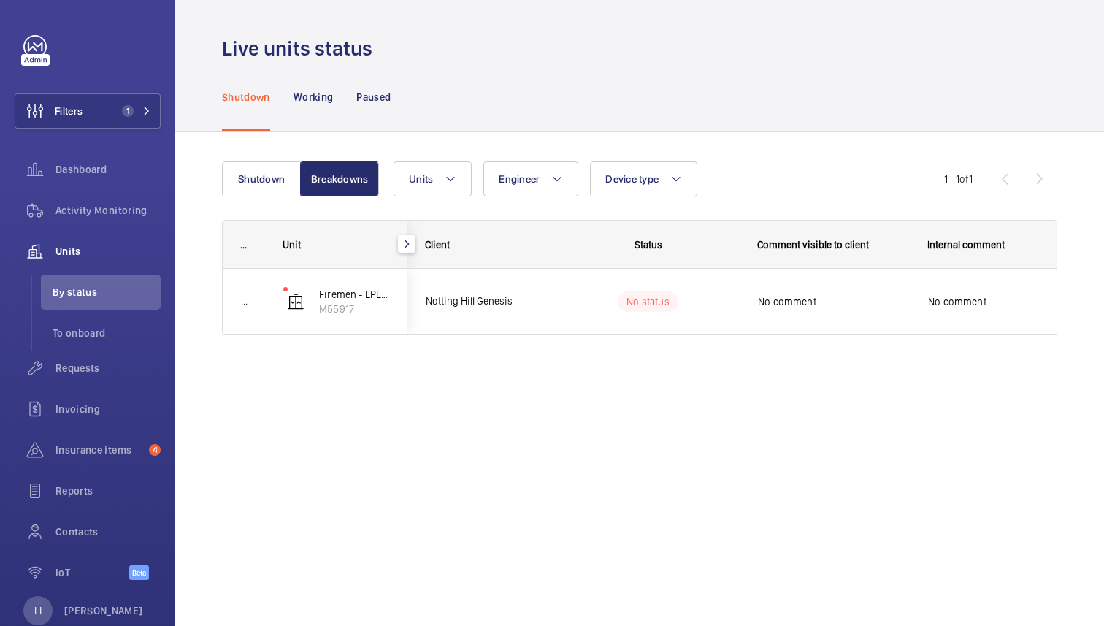
click at [404, 245] on mat-icon "button" at bounding box center [407, 244] width 18 height 12
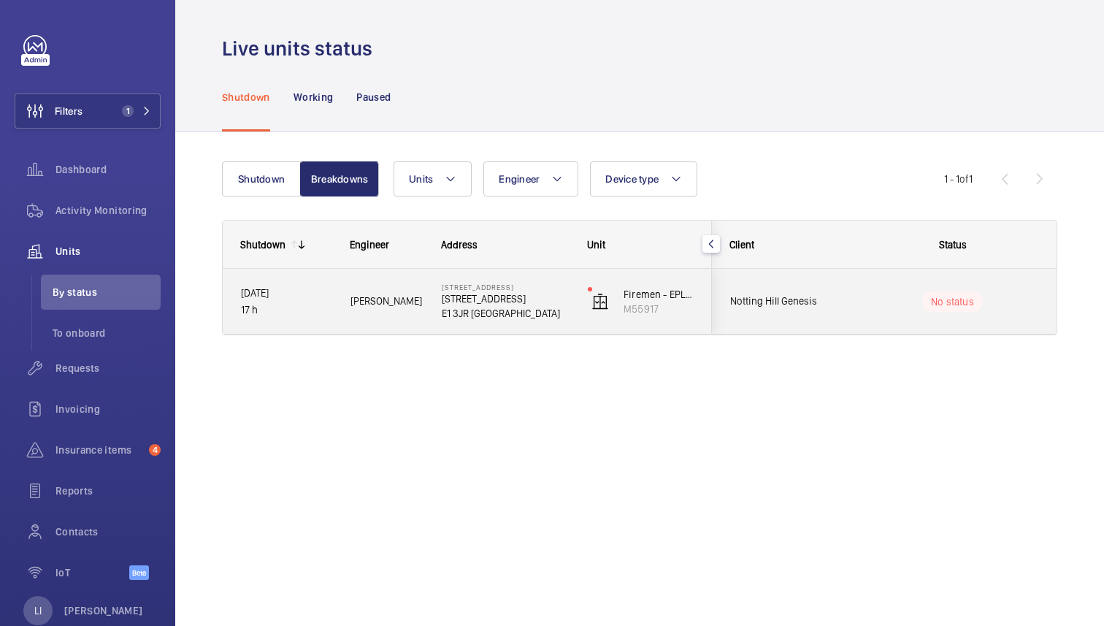
click at [952, 305] on p "No status" at bounding box center [952, 301] width 43 height 15
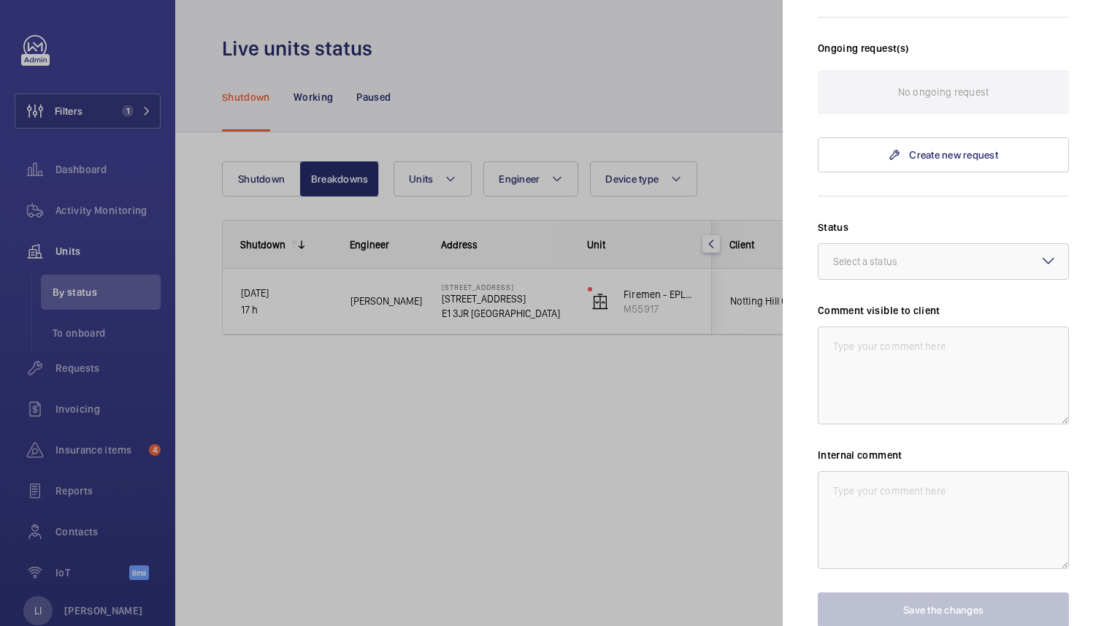
scroll to position [487, 0]
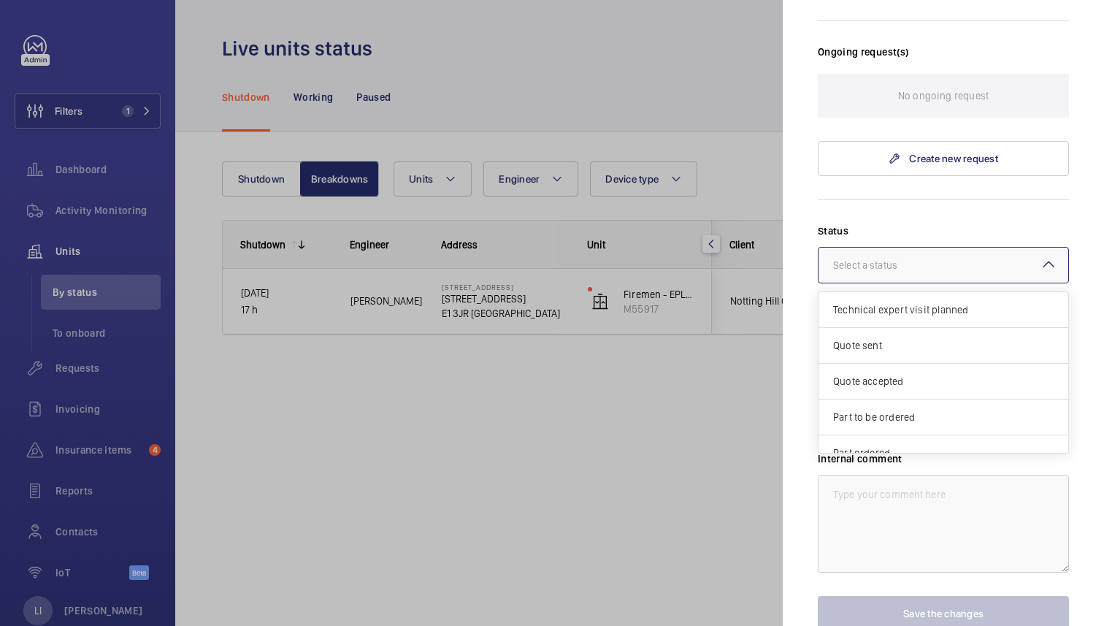
click at [1016, 259] on div at bounding box center [944, 265] width 250 height 35
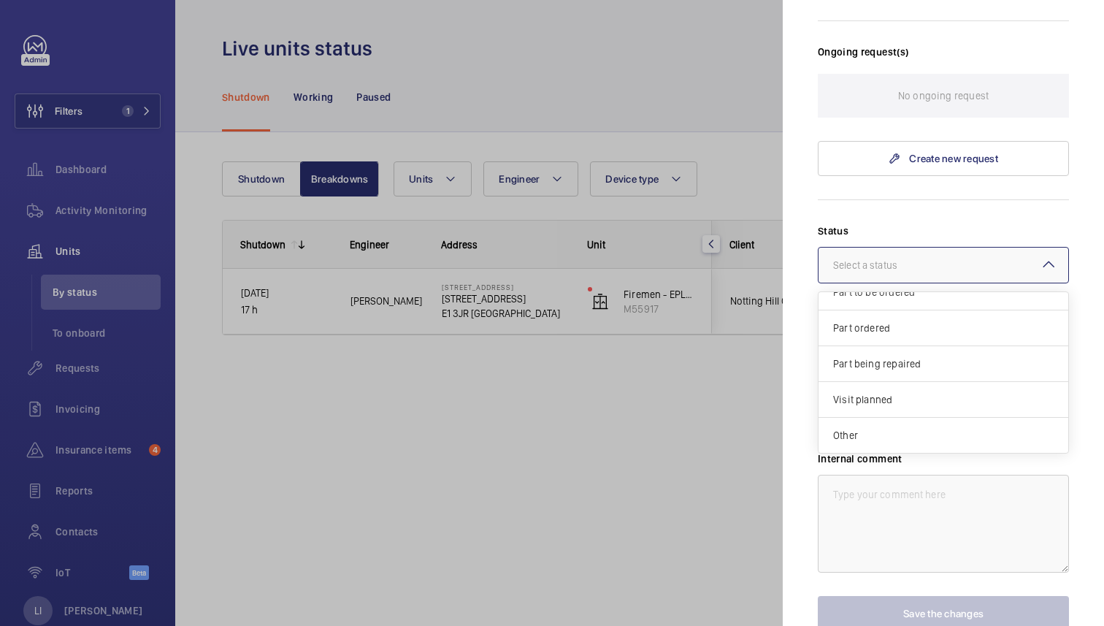
click at [944, 223] on label "Status" at bounding box center [943, 230] width 251 height 15
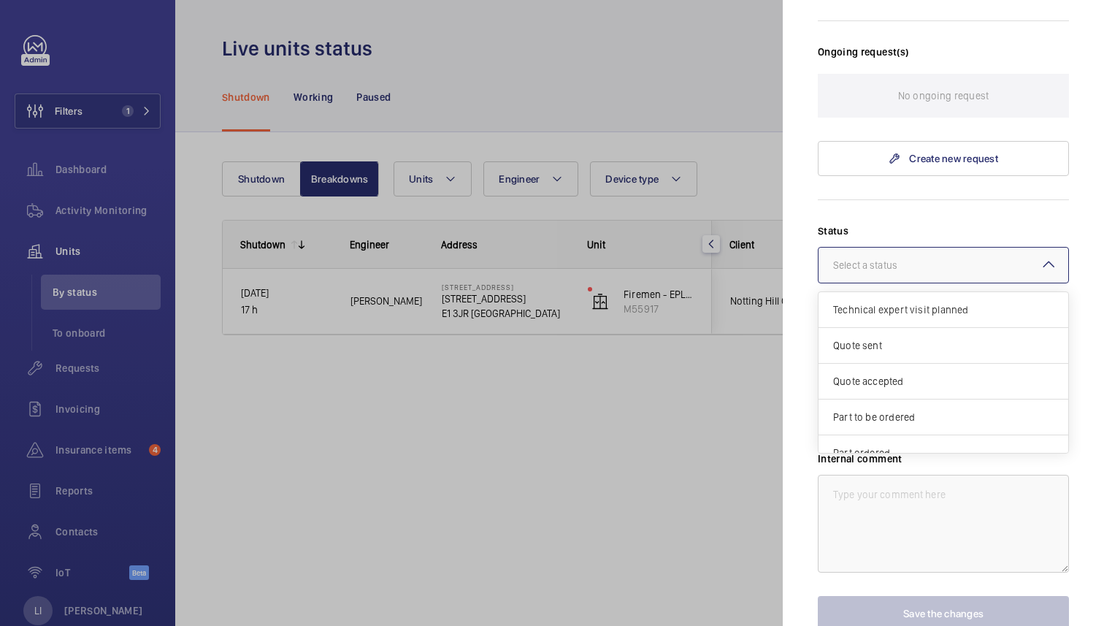
click at [950, 259] on div at bounding box center [944, 265] width 250 height 35
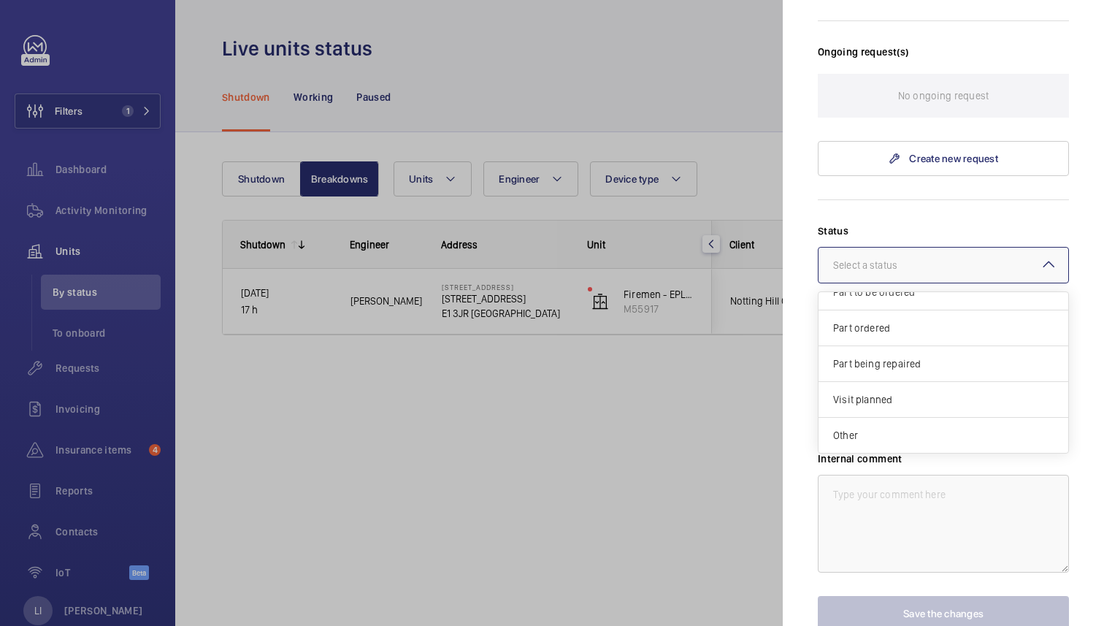
click at [971, 218] on form "Status Select a status Technical expert visit planned Quote sent Quote accepted…" at bounding box center [943, 415] width 251 height 432
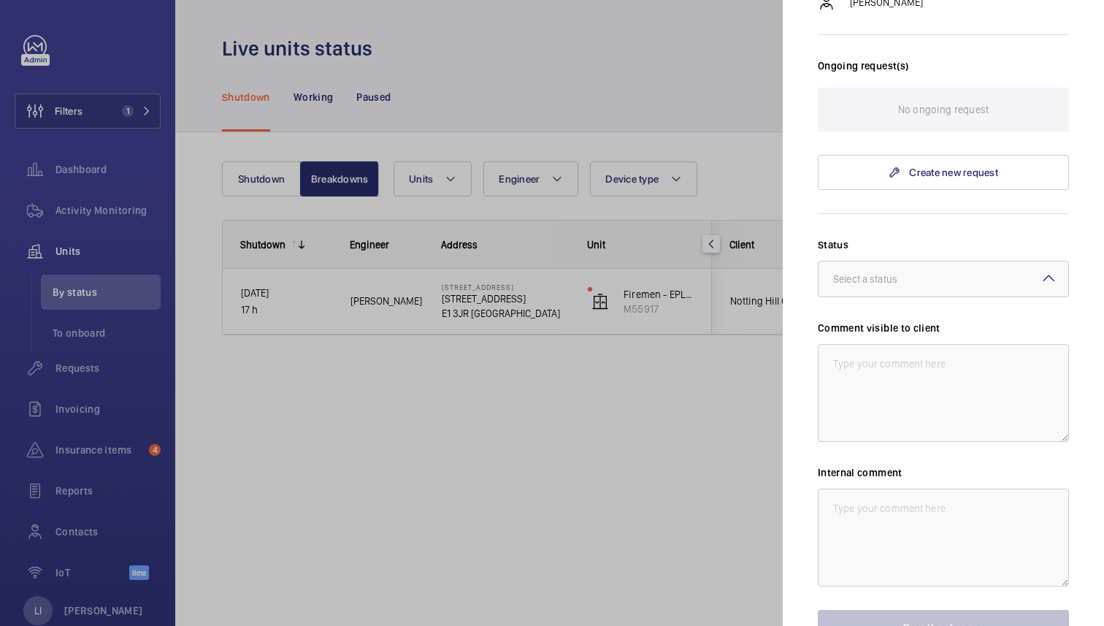
scroll to position [449, 0]
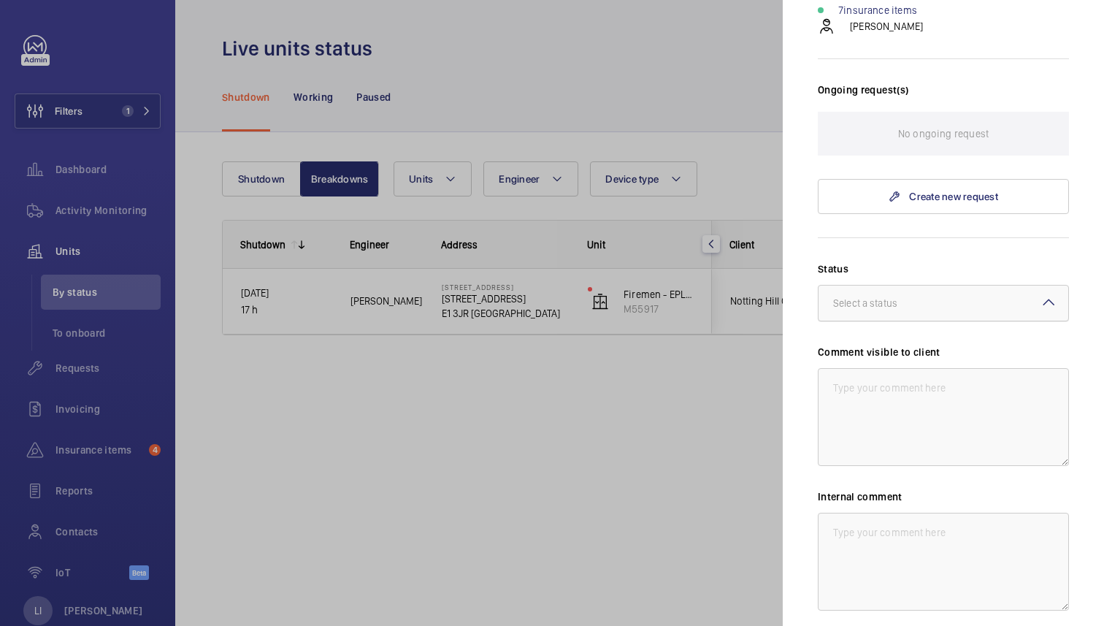
click at [932, 297] on div "Select a status" at bounding box center [883, 303] width 101 height 15
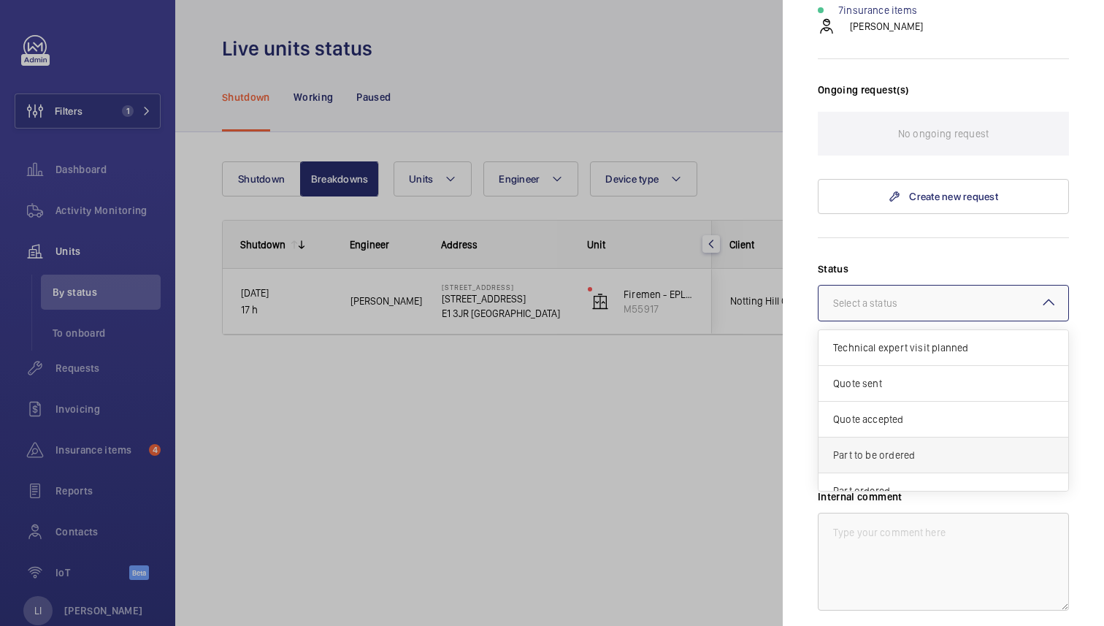
scroll to position [125, 0]
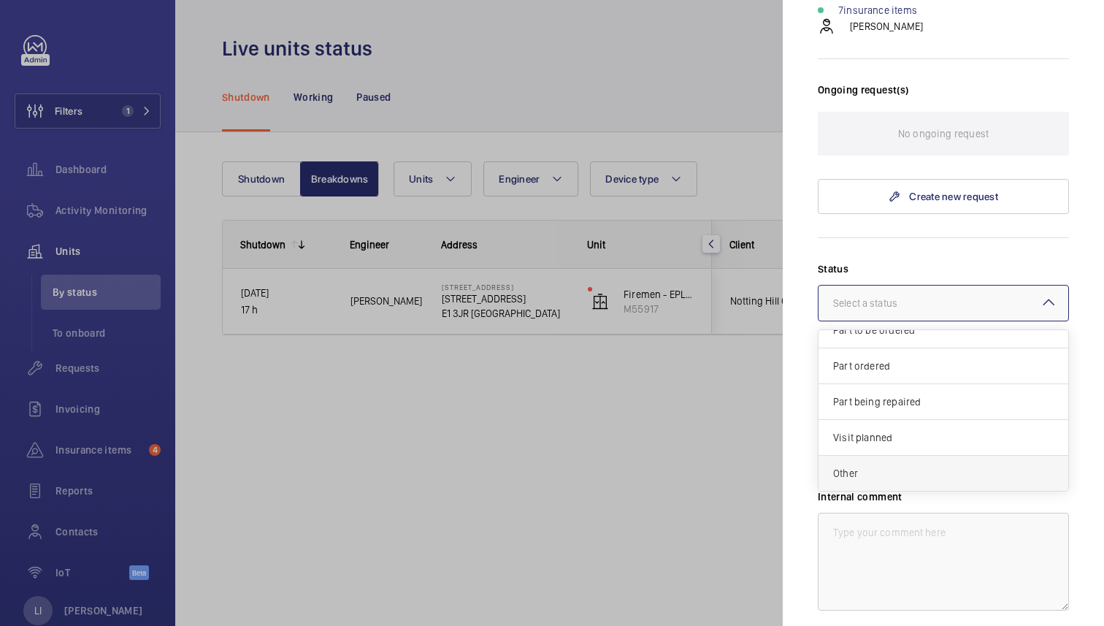
click at [863, 478] on span "Other" at bounding box center [943, 473] width 221 height 15
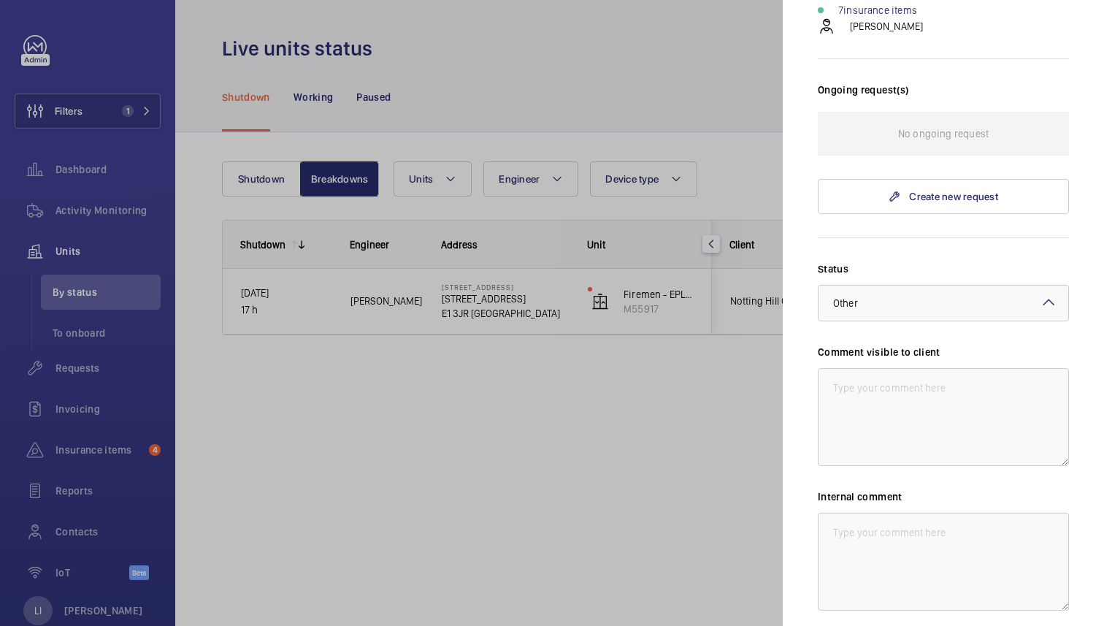
click at [913, 255] on form "Status Select a status × Other × Comment visible to client Internal comment Sav…" at bounding box center [943, 453] width 251 height 432
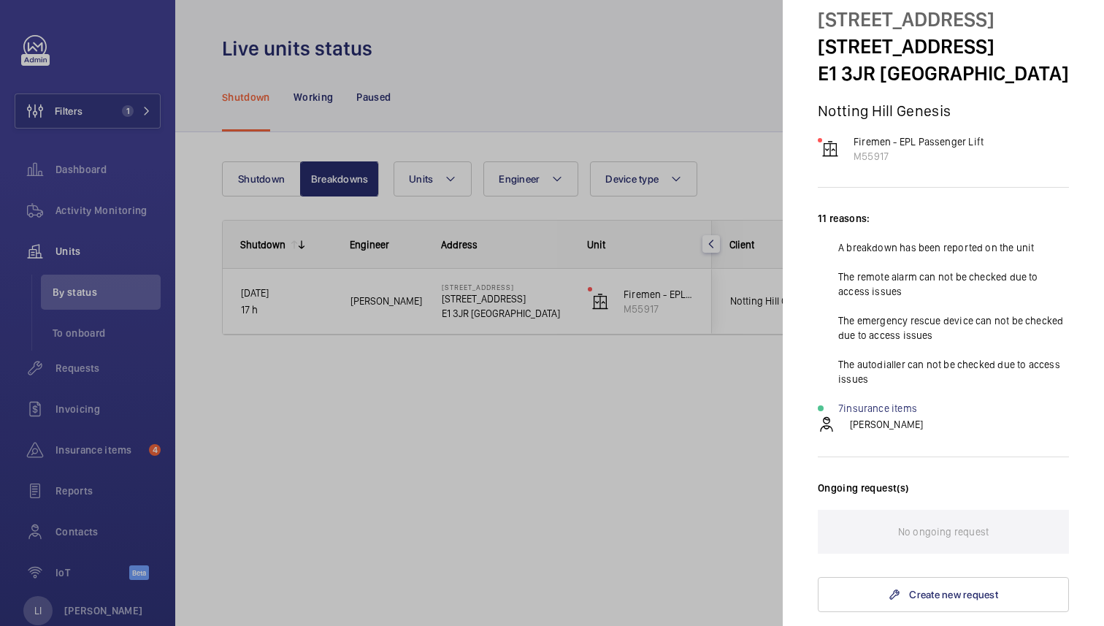
scroll to position [0, 0]
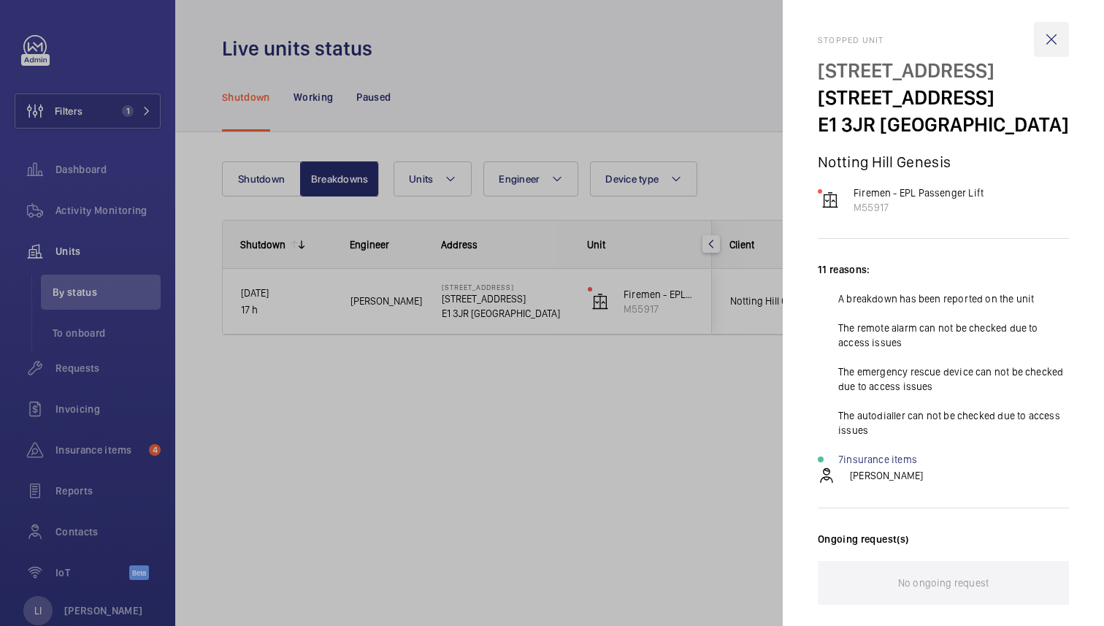
click at [1050, 37] on wm-front-icon-button at bounding box center [1051, 39] width 35 height 35
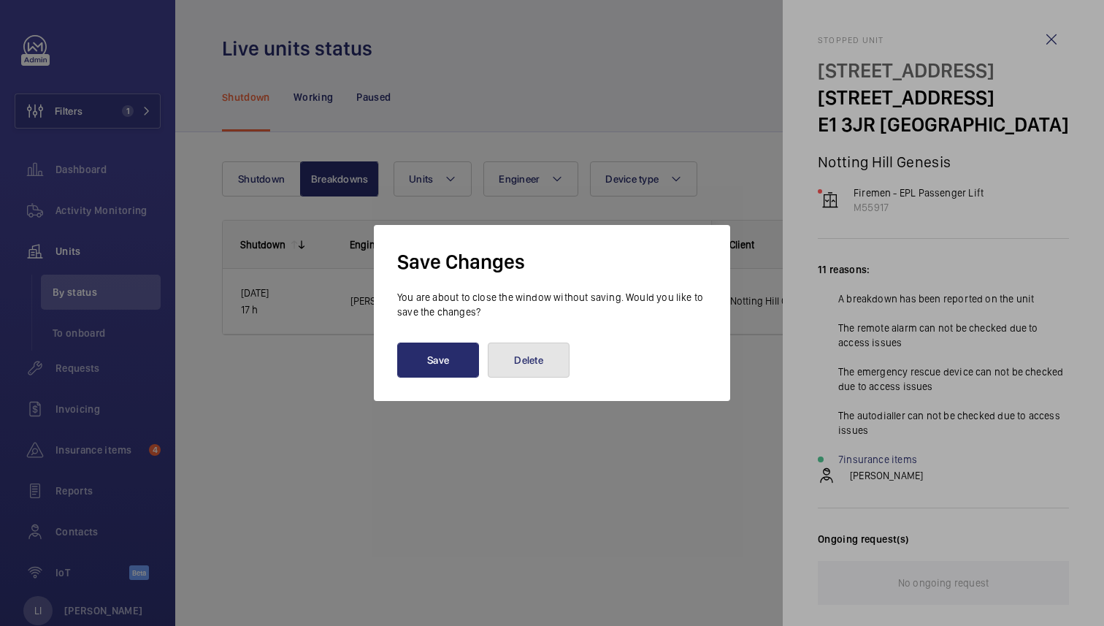
click at [517, 362] on button "Delete" at bounding box center [529, 360] width 82 height 35
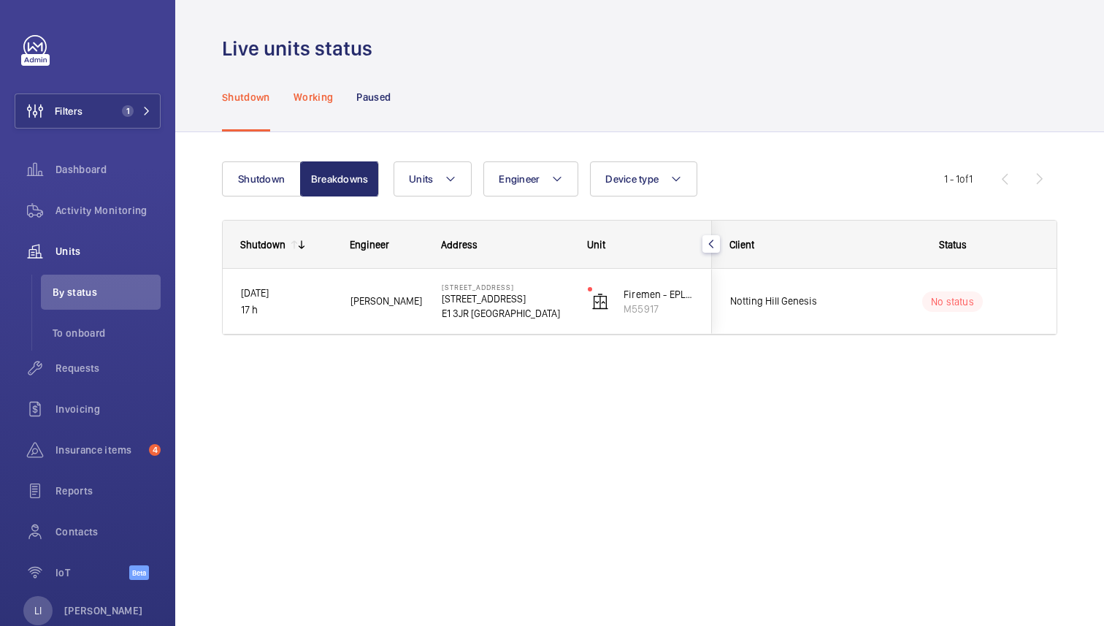
click at [323, 91] on p "Working" at bounding box center [313, 97] width 39 height 15
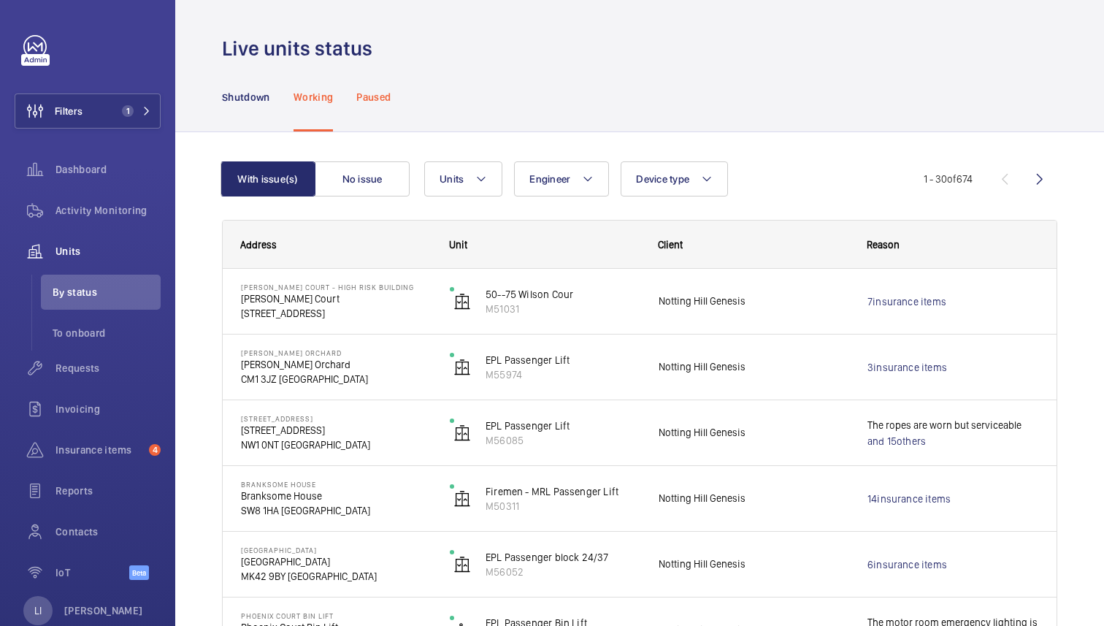
click at [376, 92] on p "Paused" at bounding box center [373, 97] width 34 height 15
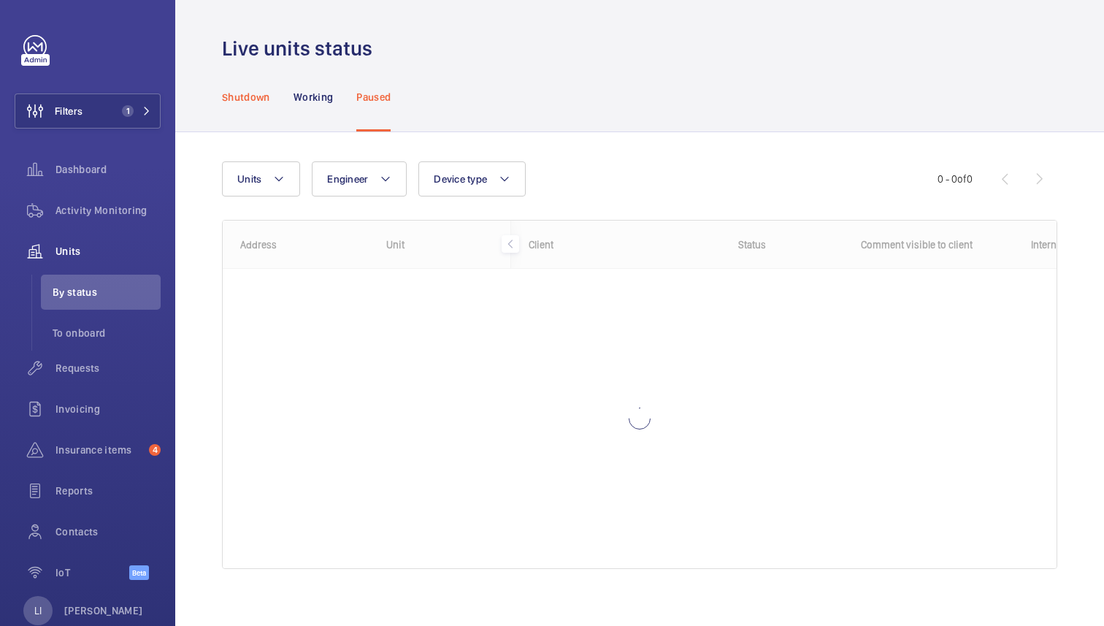
click at [256, 97] on p "Shutdown" at bounding box center [246, 97] width 48 height 15
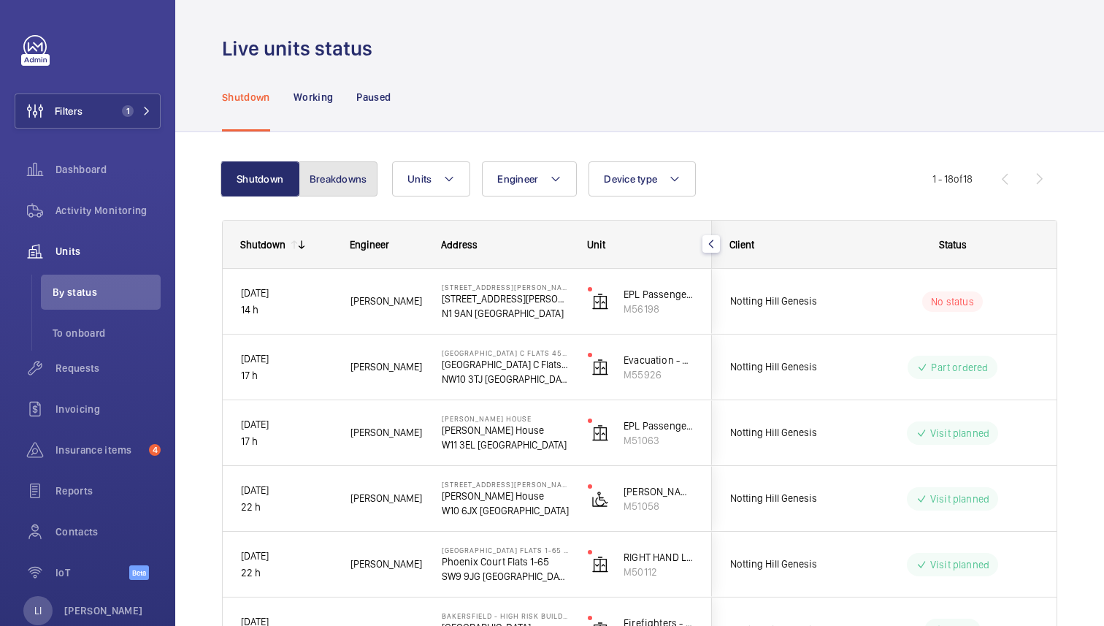
click at [354, 177] on button "Breakdowns" at bounding box center [338, 178] width 79 height 35
